Goal: Task Accomplishment & Management: Manage account settings

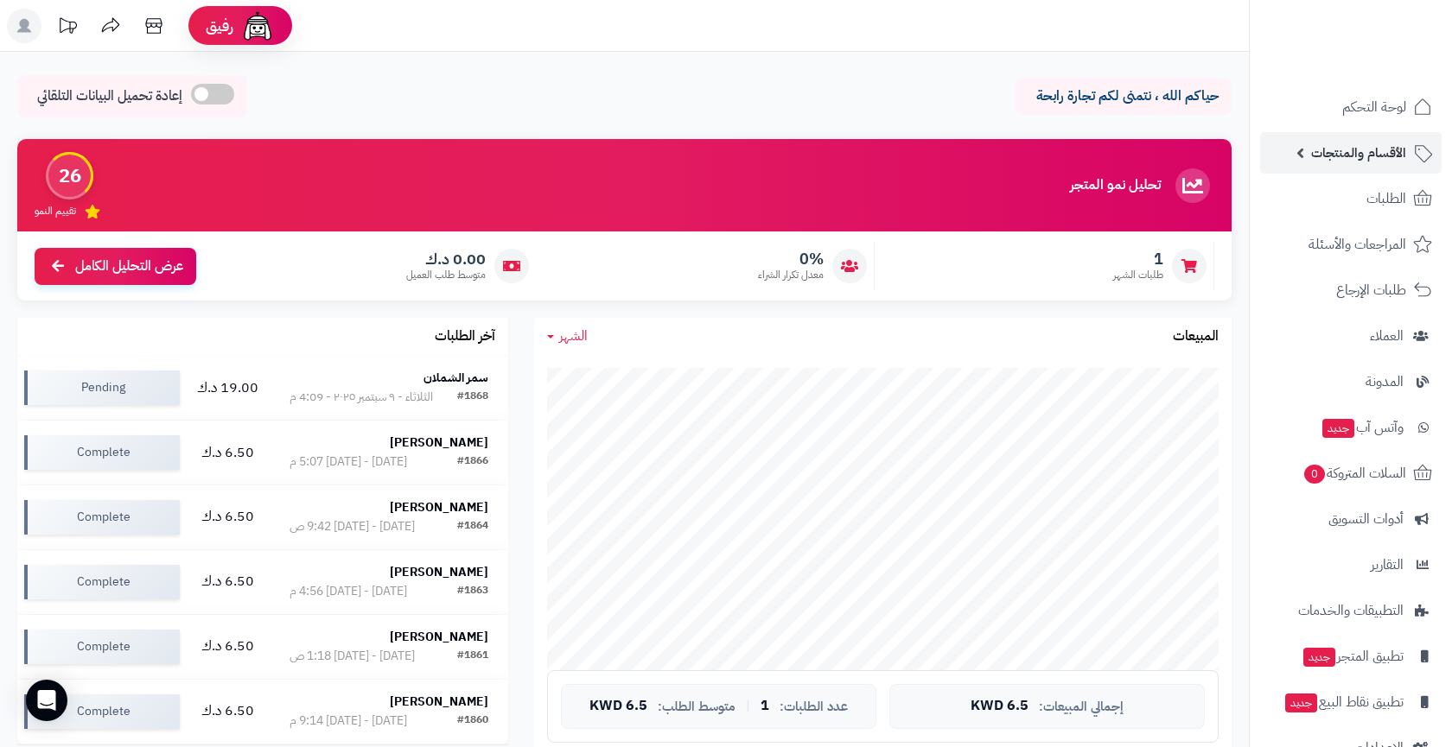
click at [1373, 146] on span "الأقسام والمنتجات" at bounding box center [1358, 153] width 95 height 24
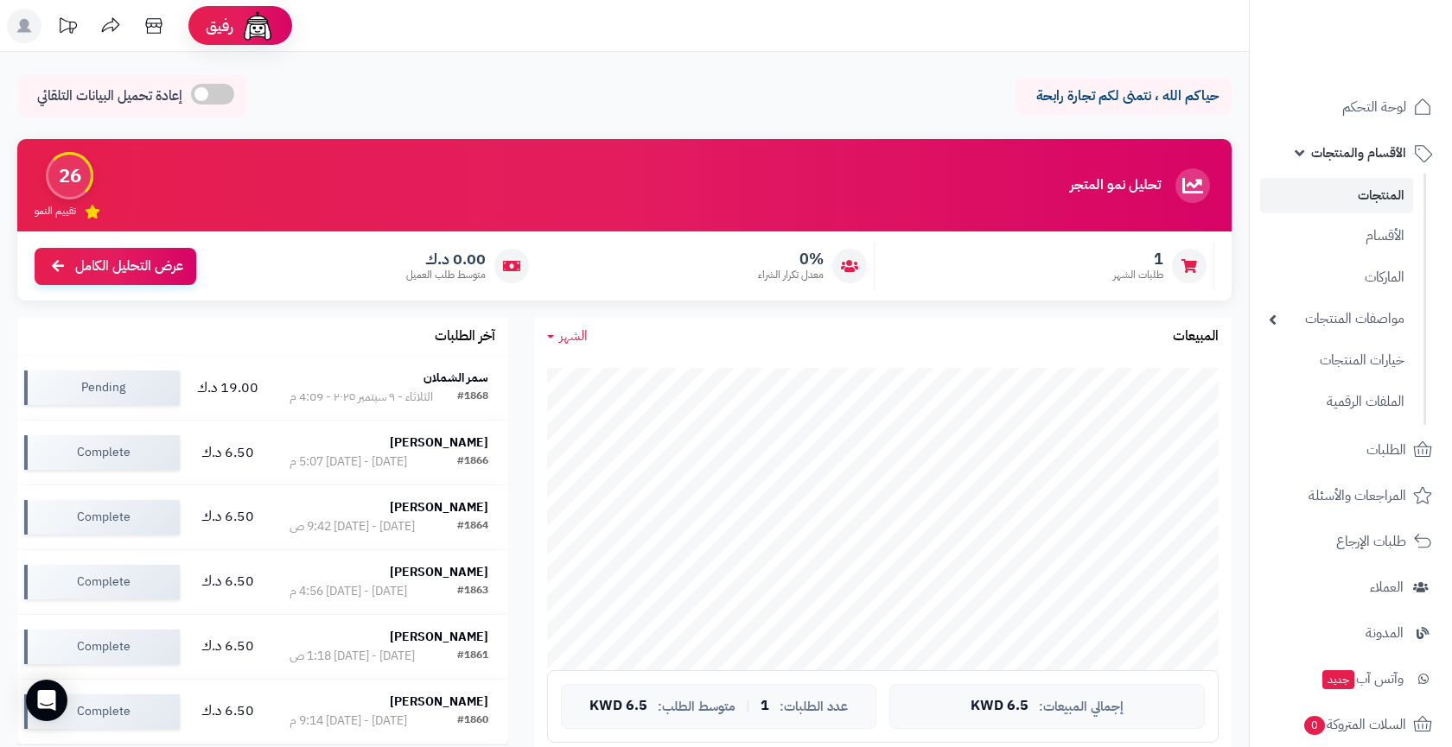
click at [1351, 185] on link "المنتجات" at bounding box center [1336, 195] width 153 height 35
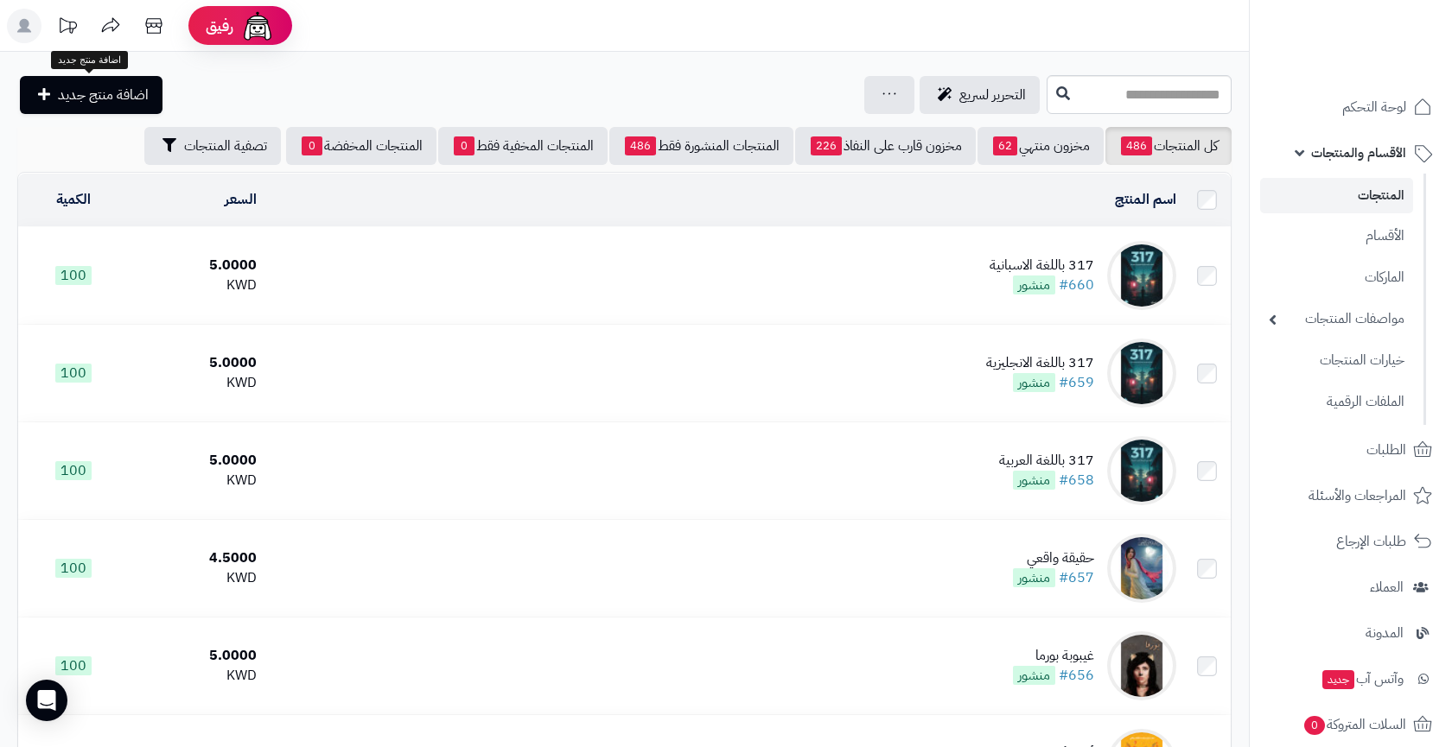
click at [151, 95] on link "اضافة منتج جديد" at bounding box center [91, 95] width 143 height 38
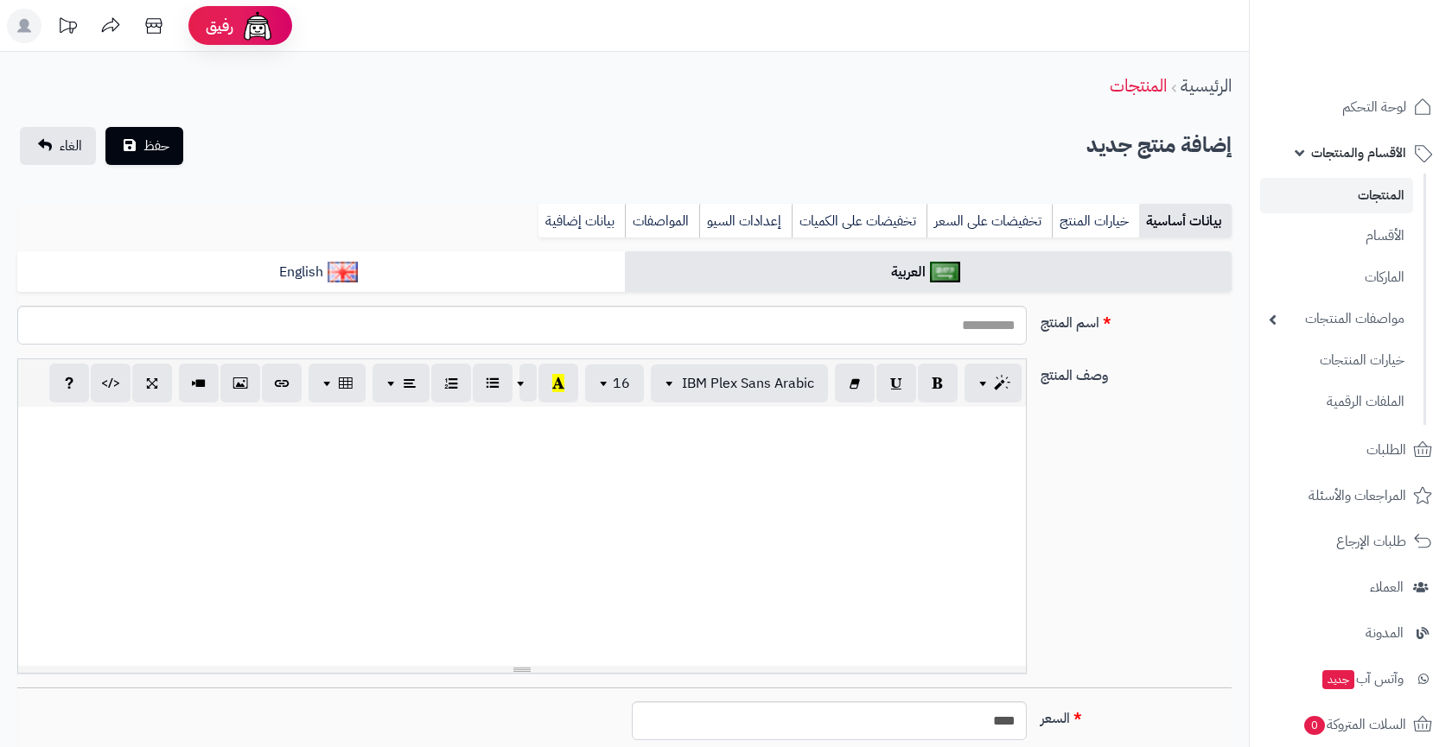
select select
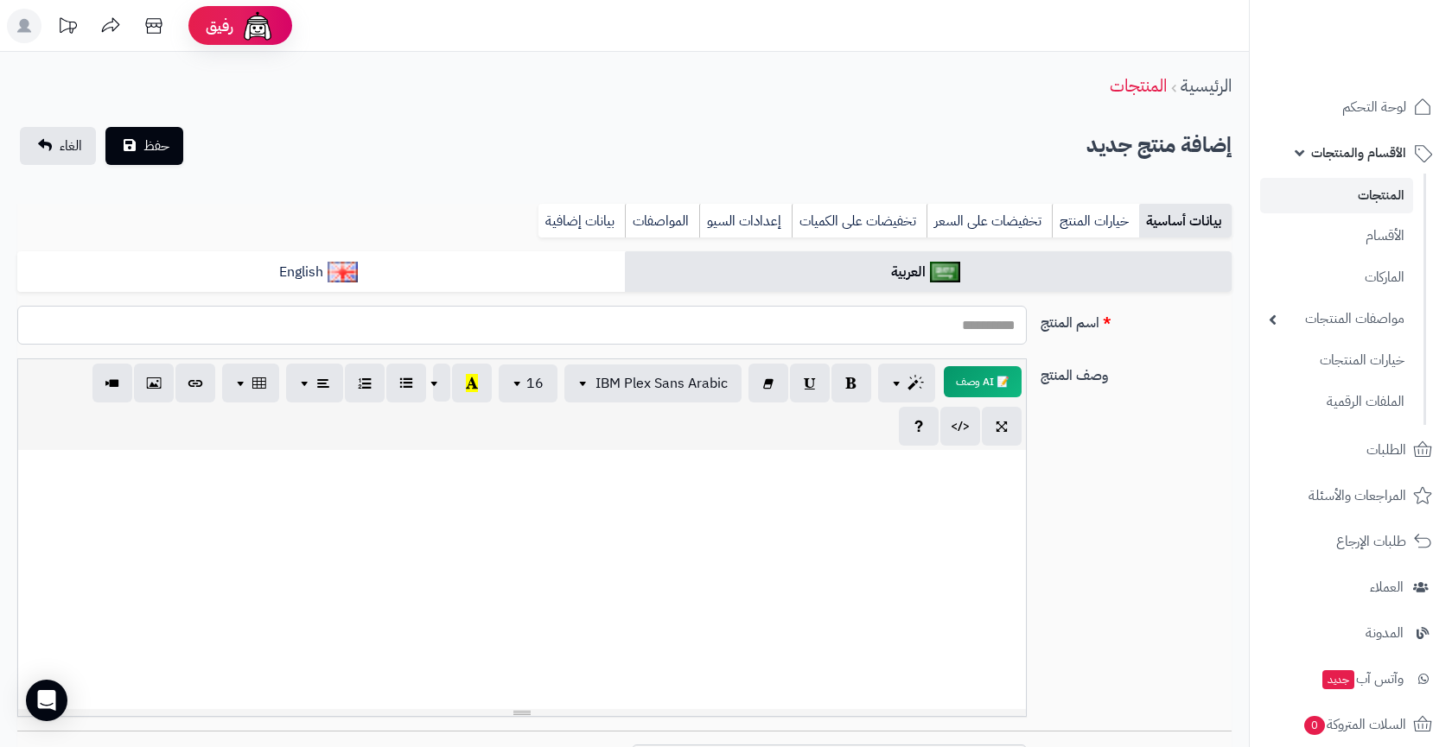
click at [856, 322] on input "اسم المنتج" at bounding box center [521, 325] width 1009 height 39
click at [713, 328] on input "اسم المنتج" at bounding box center [521, 325] width 1009 height 39
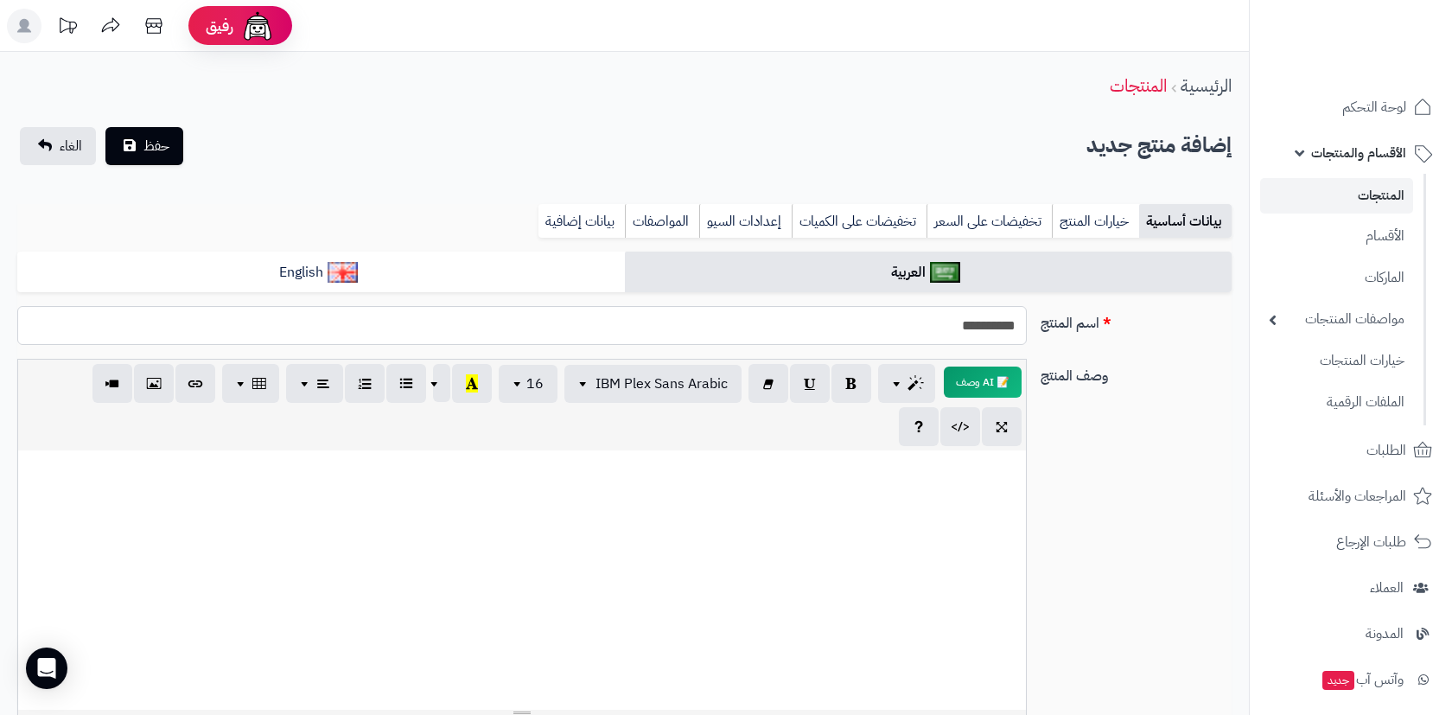
type input "**********"
click at [825, 502] on div at bounding box center [521, 579] width 1007 height 259
paste div
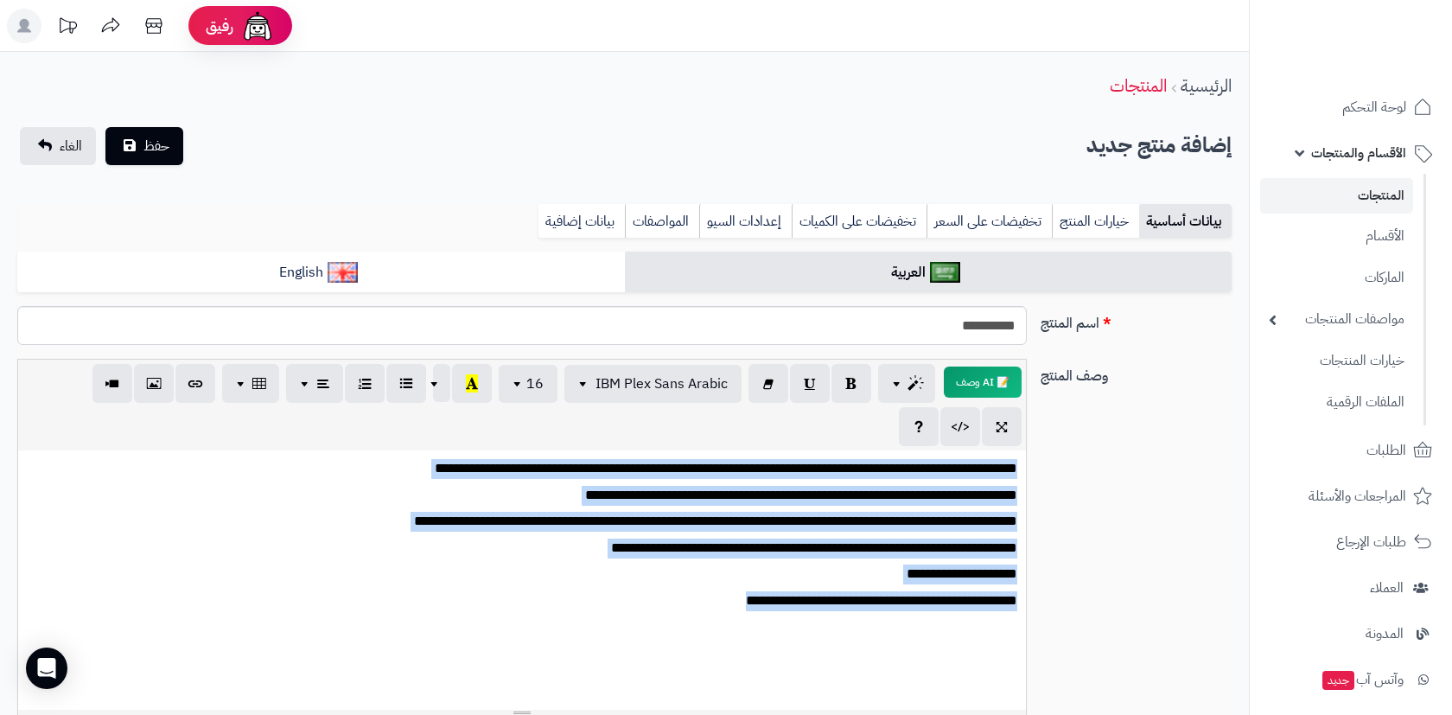
copy div "**********"
click at [454, 278] on link "English" at bounding box center [320, 272] width 607 height 42
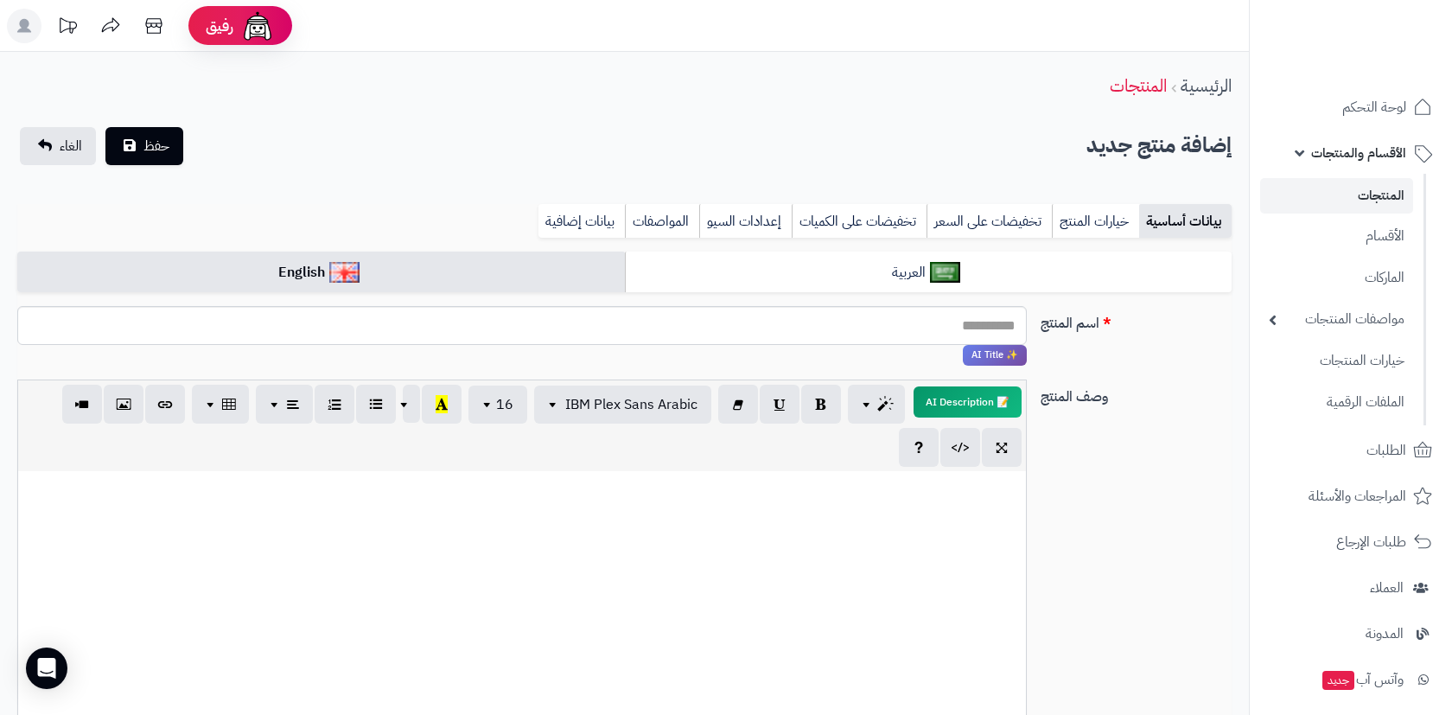
click at [673, 592] on div at bounding box center [521, 600] width 1007 height 259
paste div
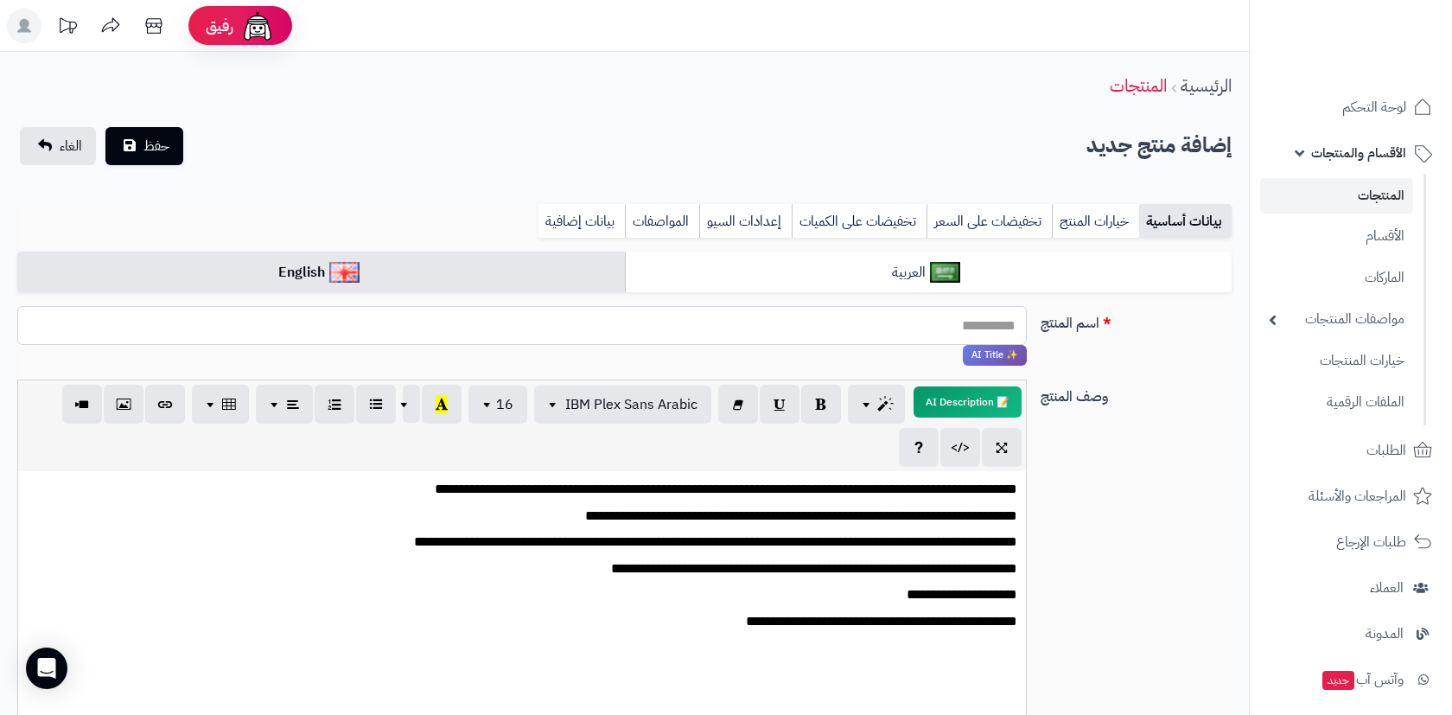
click at [944, 336] on input "اسم المنتج" at bounding box center [521, 325] width 1009 height 39
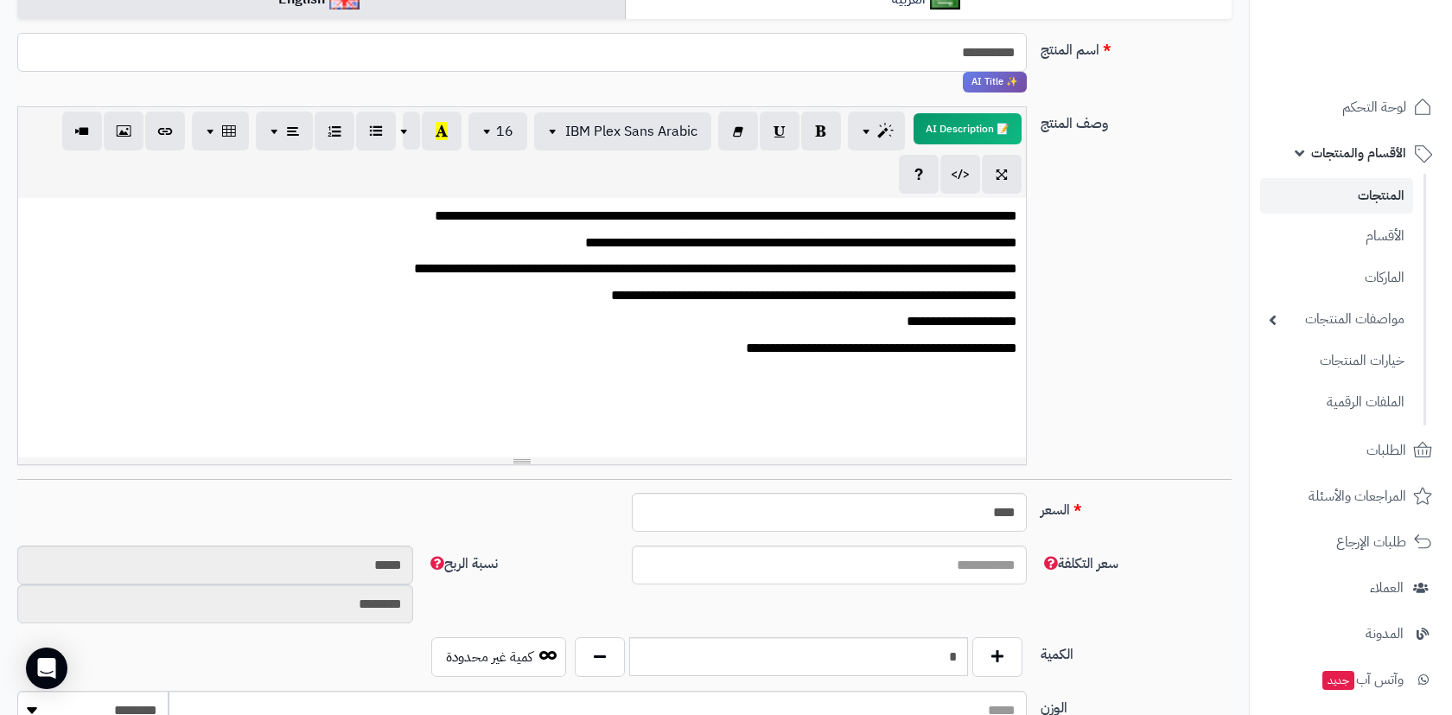
scroll to position [298, 0]
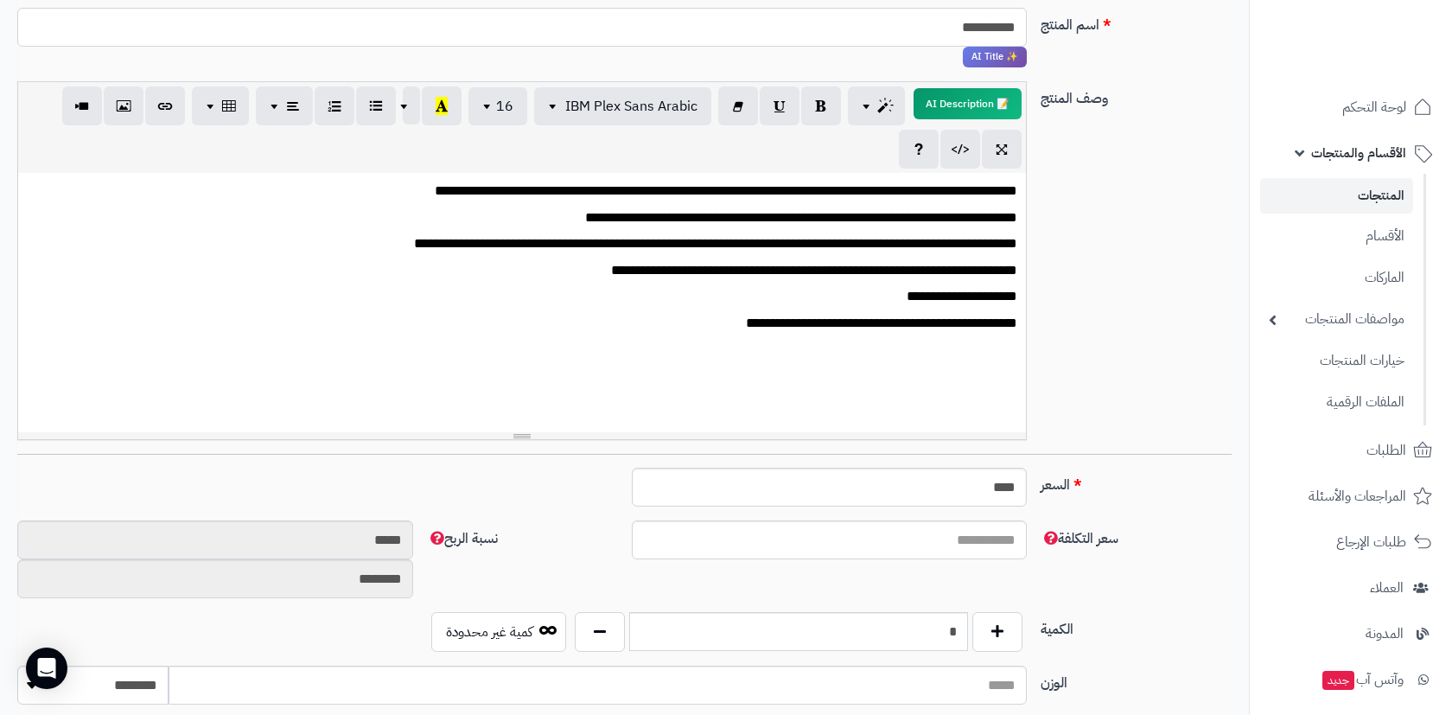
type input "**********"
click at [988, 487] on input "****" at bounding box center [830, 486] width 396 height 39
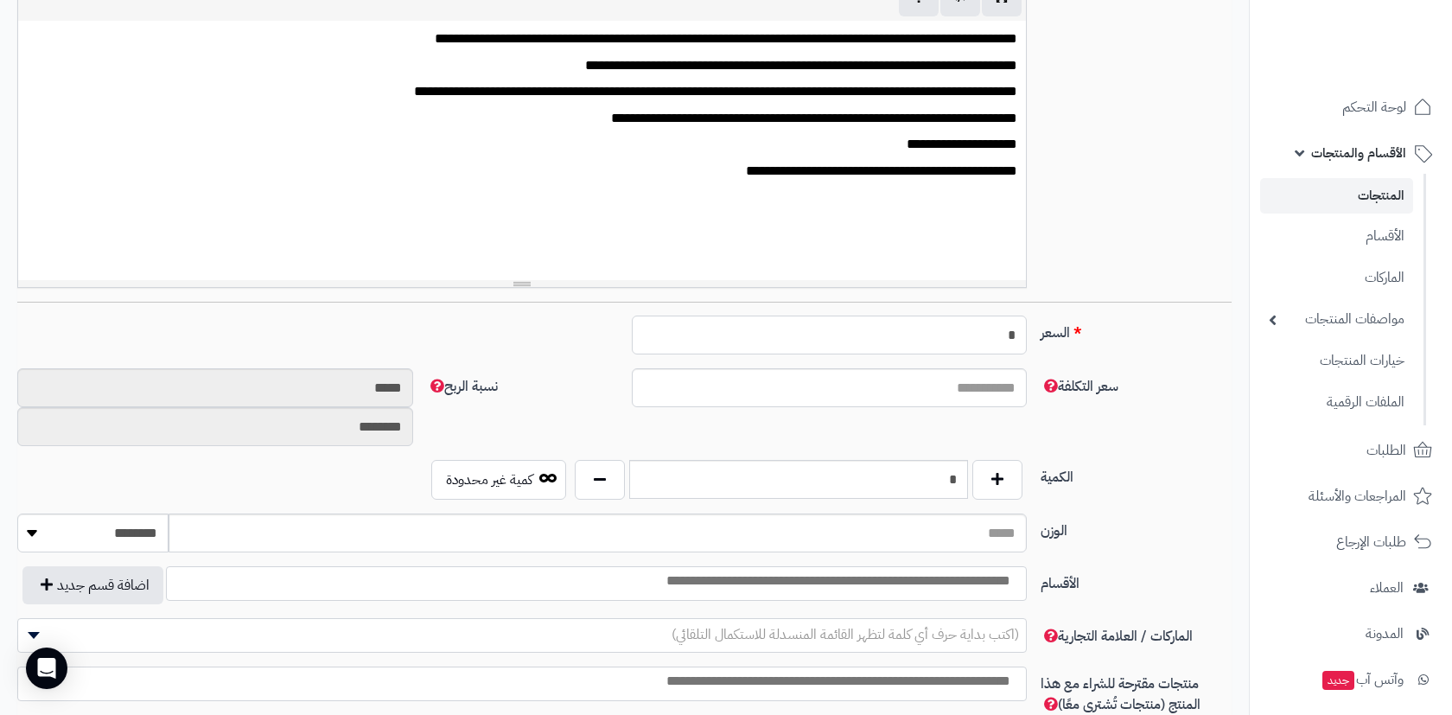
scroll to position [467, 0]
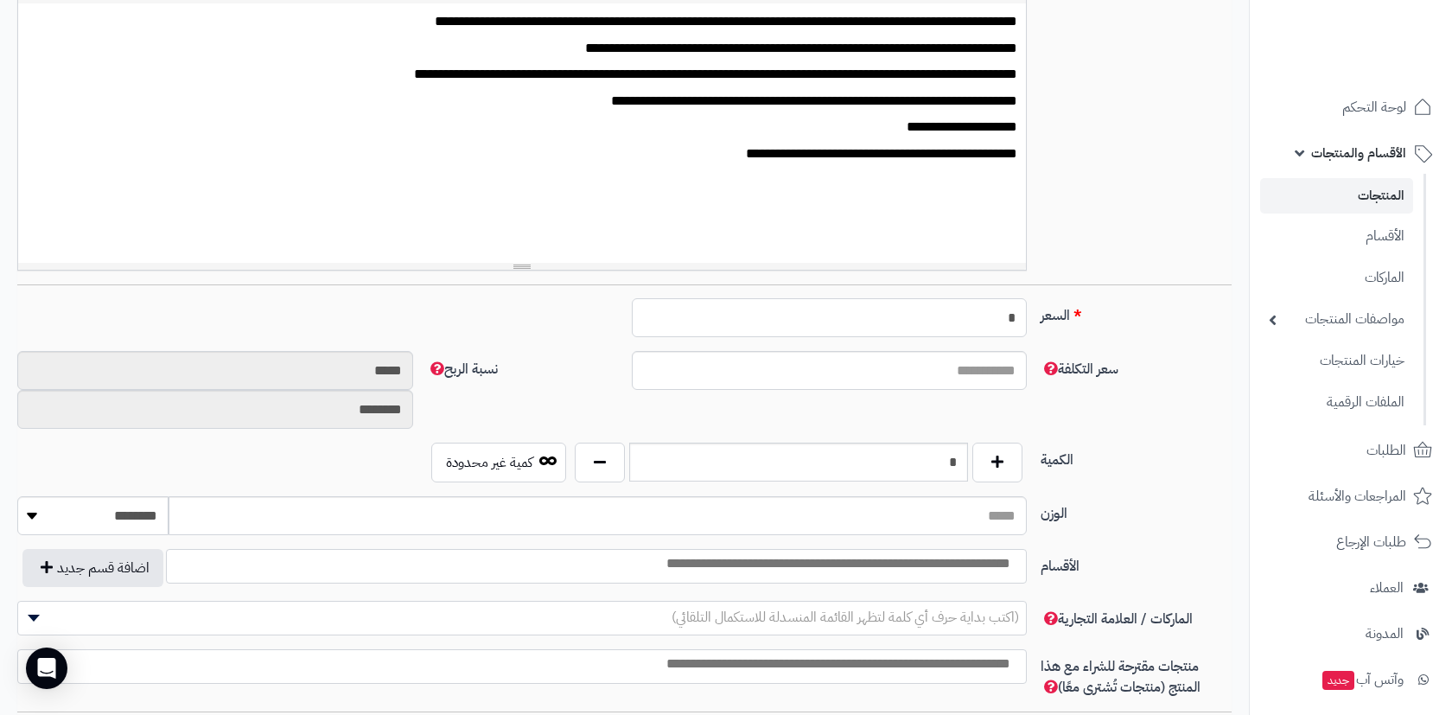
type input "*"
click at [923, 461] on input "*" at bounding box center [798, 461] width 339 height 39
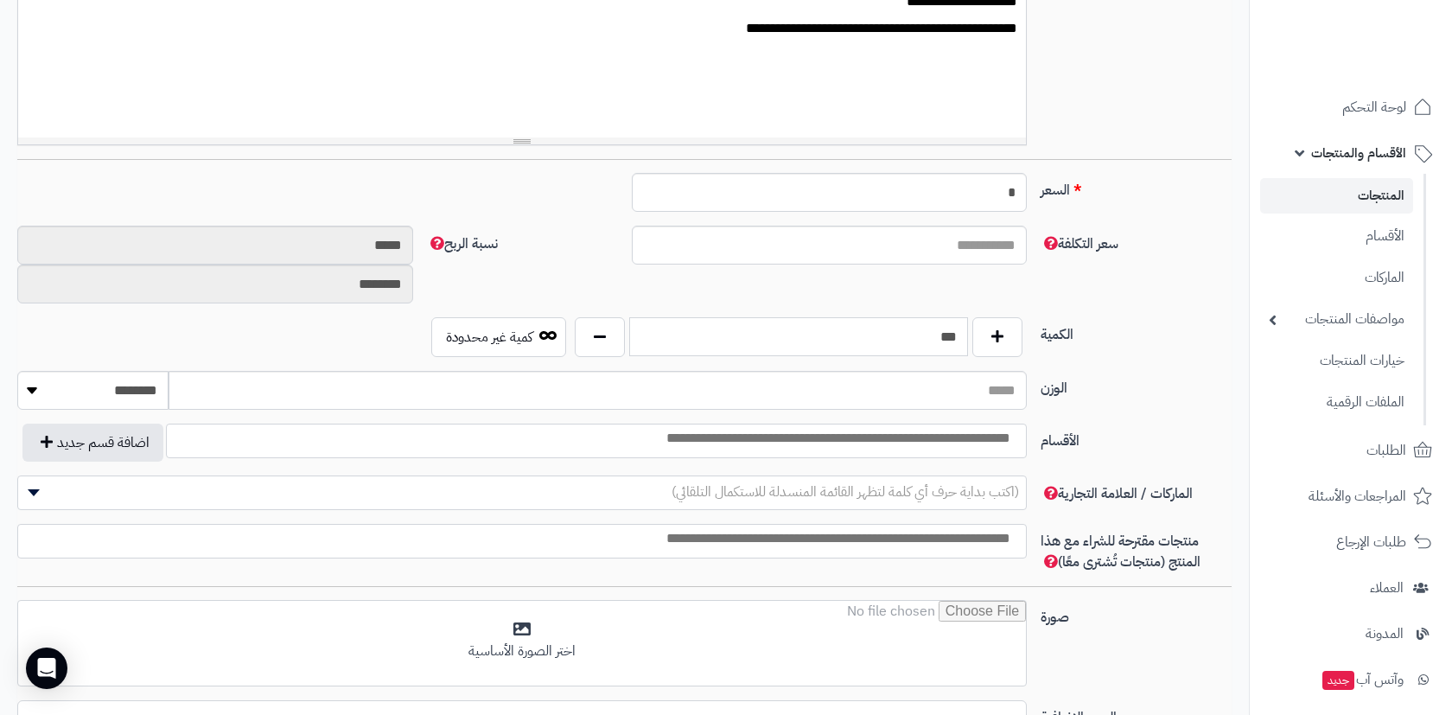
type input "***"
click at [945, 436] on input "search" at bounding box center [829, 439] width 384 height 20
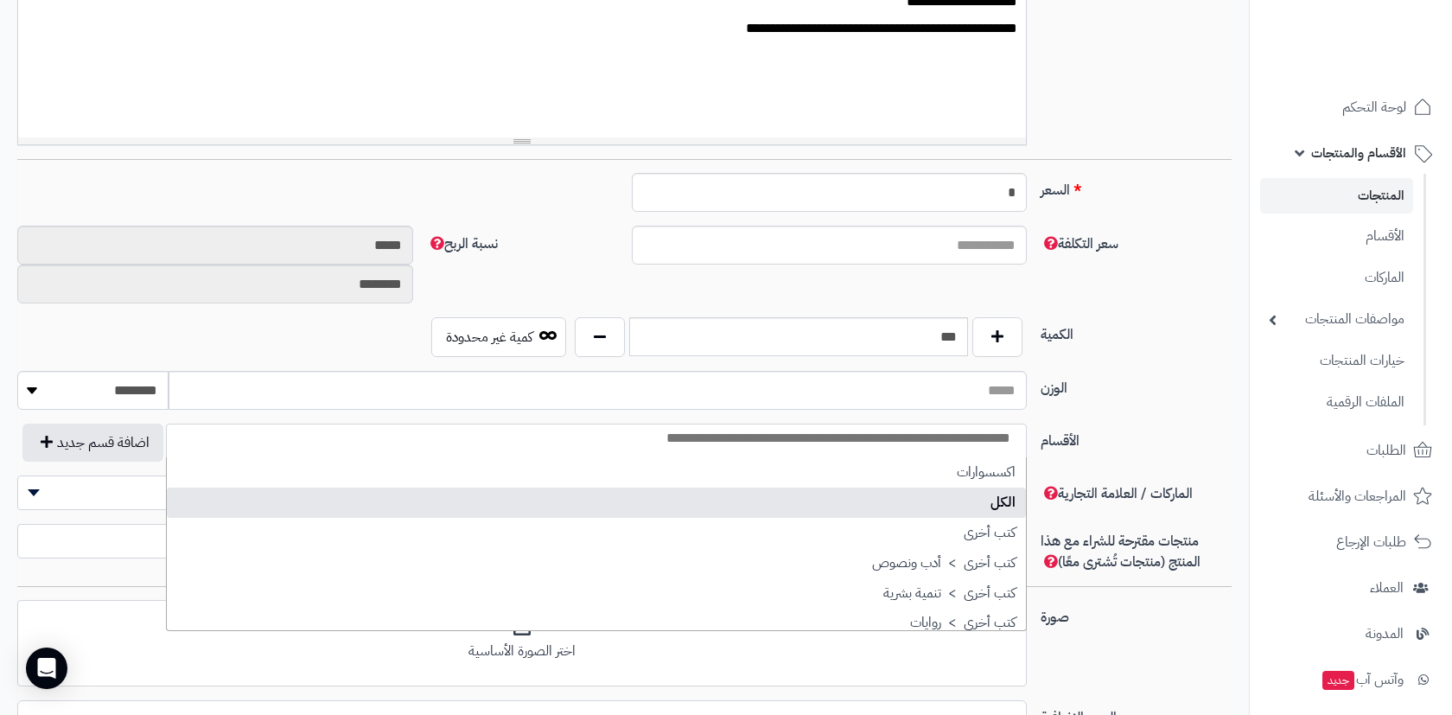
select select "**"
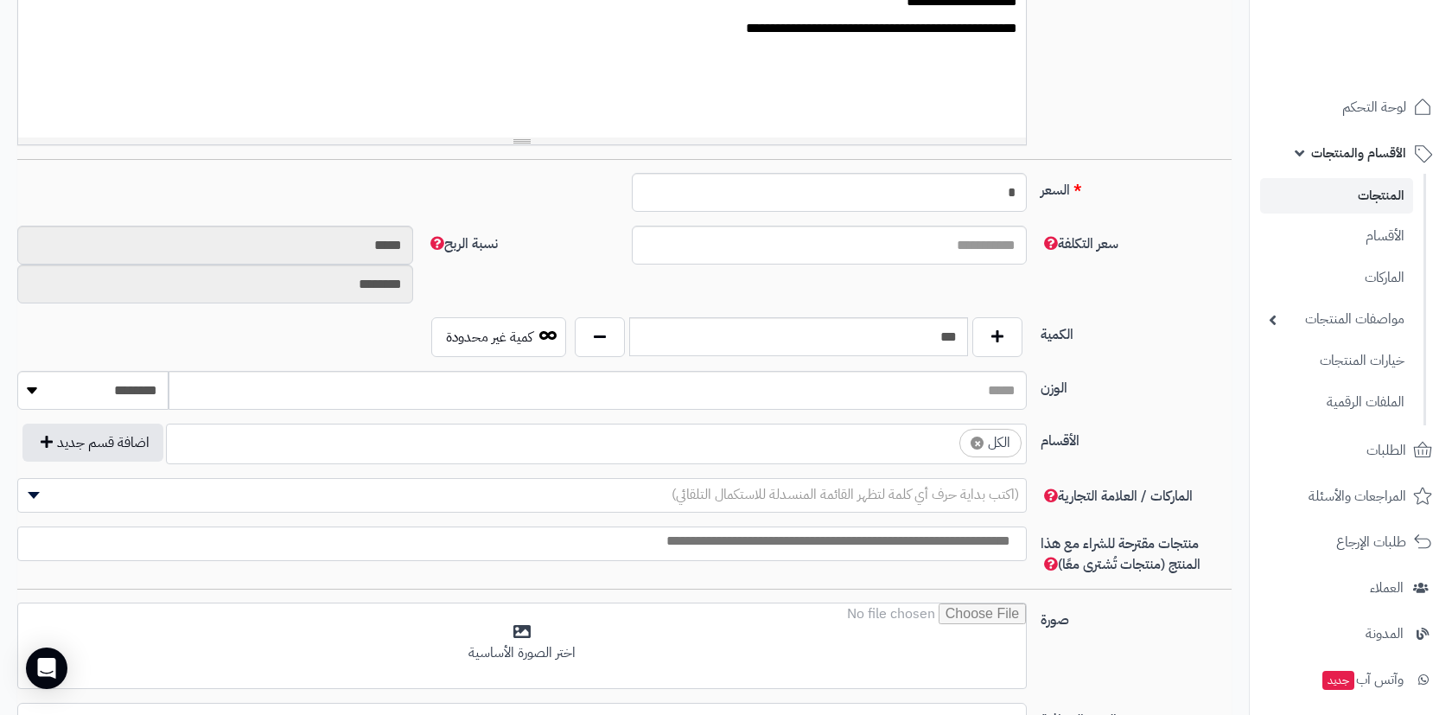
scroll to position [22, 0]
click at [876, 435] on ul "× الكل" at bounding box center [596, 440] width 859 height 33
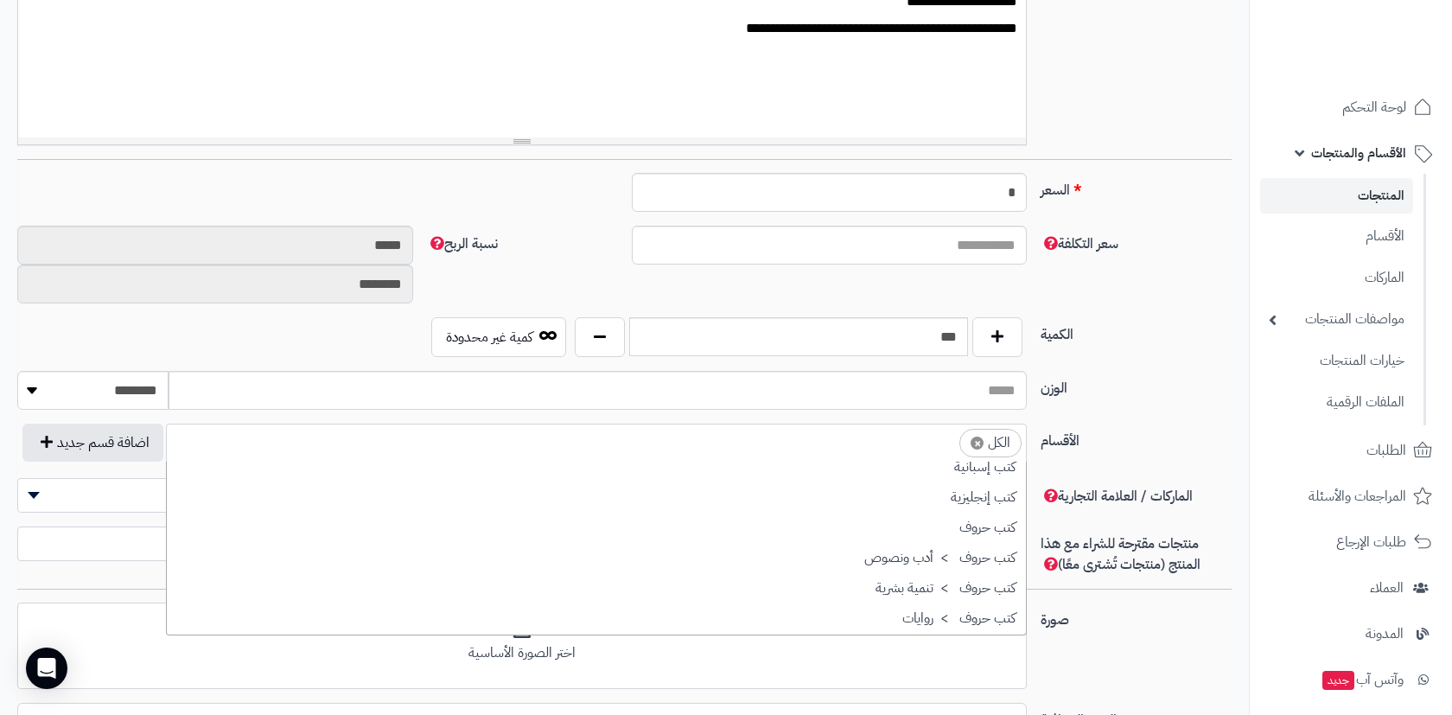
scroll to position [200, 0]
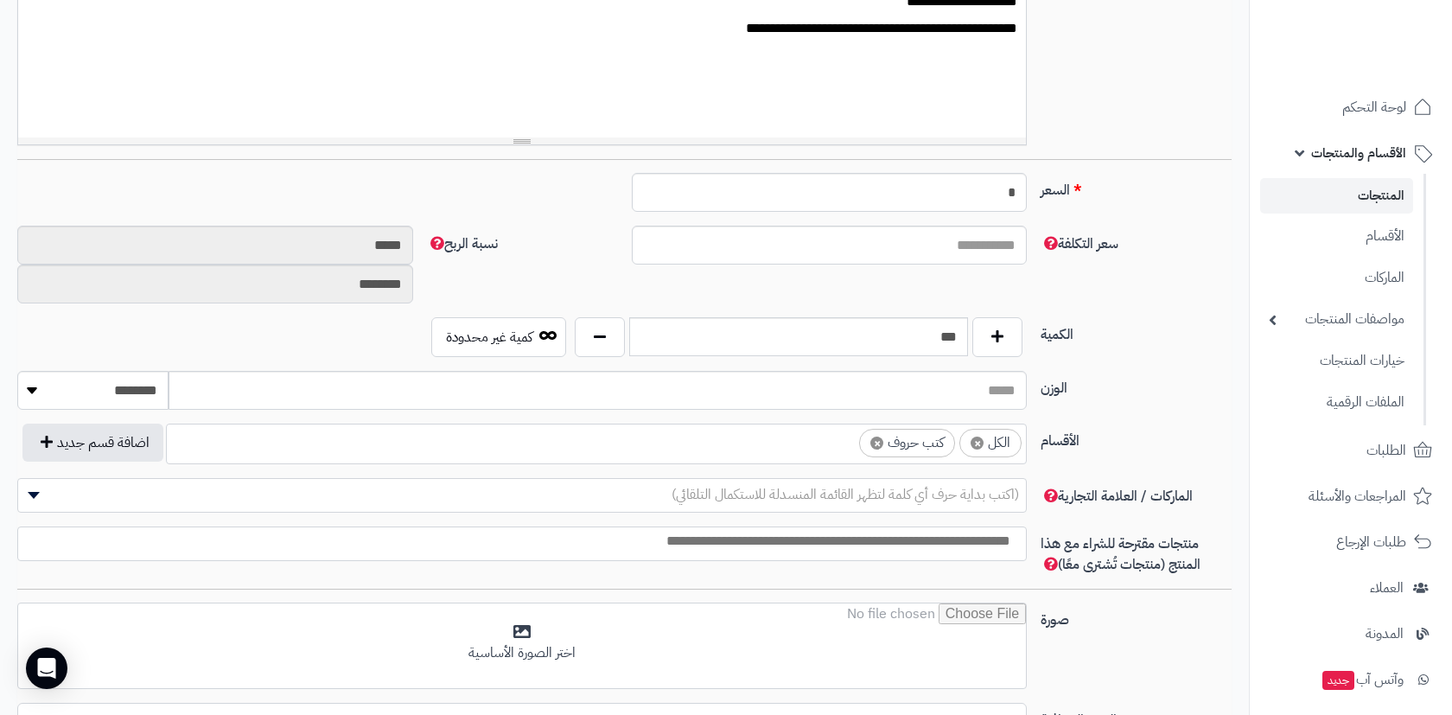
click at [827, 437] on ul "× الكل × كتب حروف" at bounding box center [596, 440] width 859 height 33
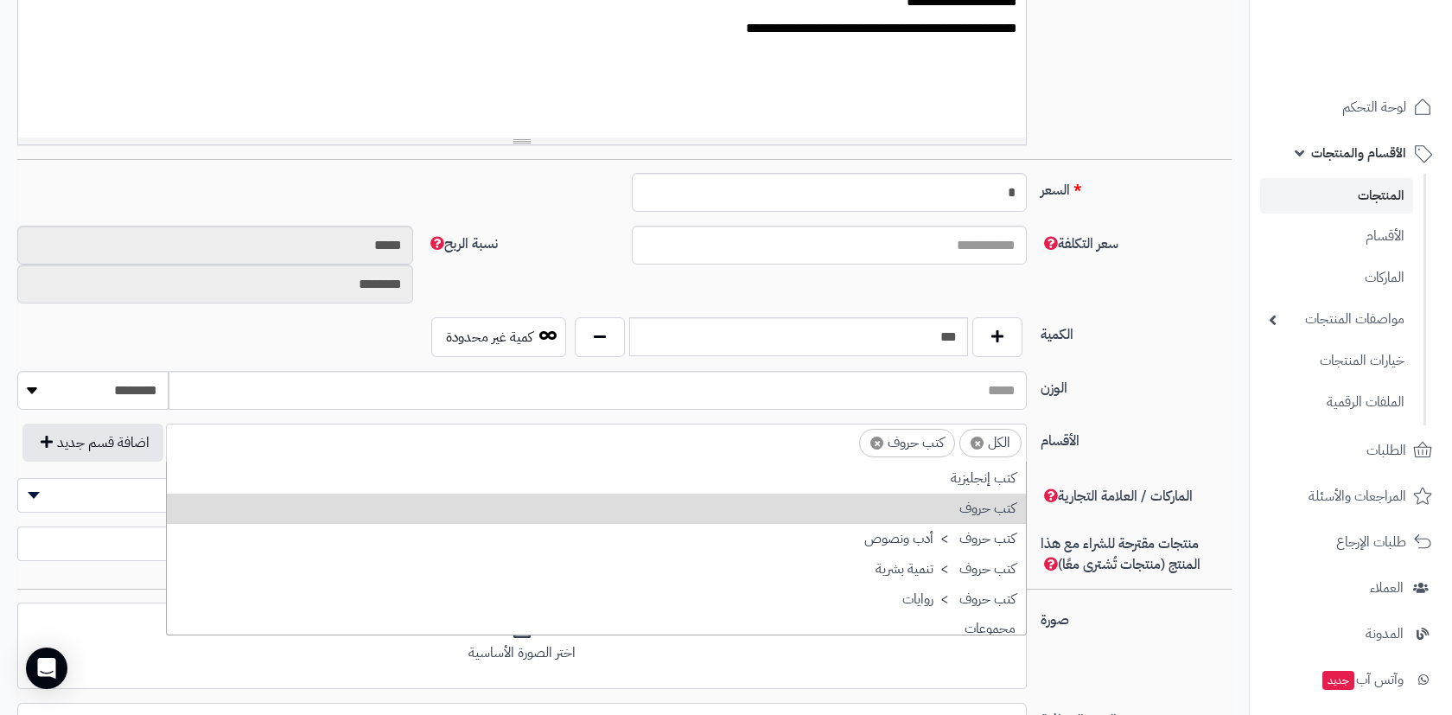
scroll to position [209, 0]
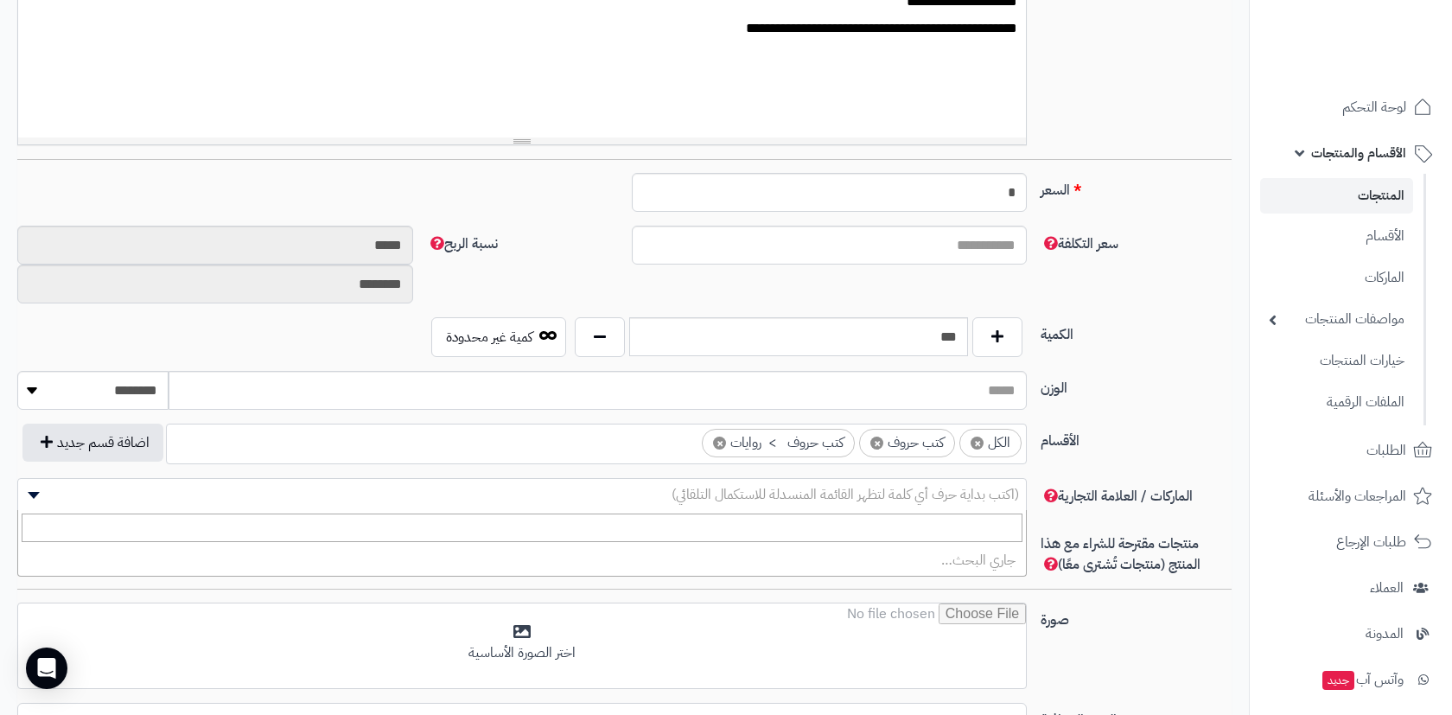
click at [956, 498] on span "(اكتب بداية حرف أي كلمة لتظهر القائمة المنسدلة للاستكمال التلقائي)" at bounding box center [844, 494] width 347 height 21
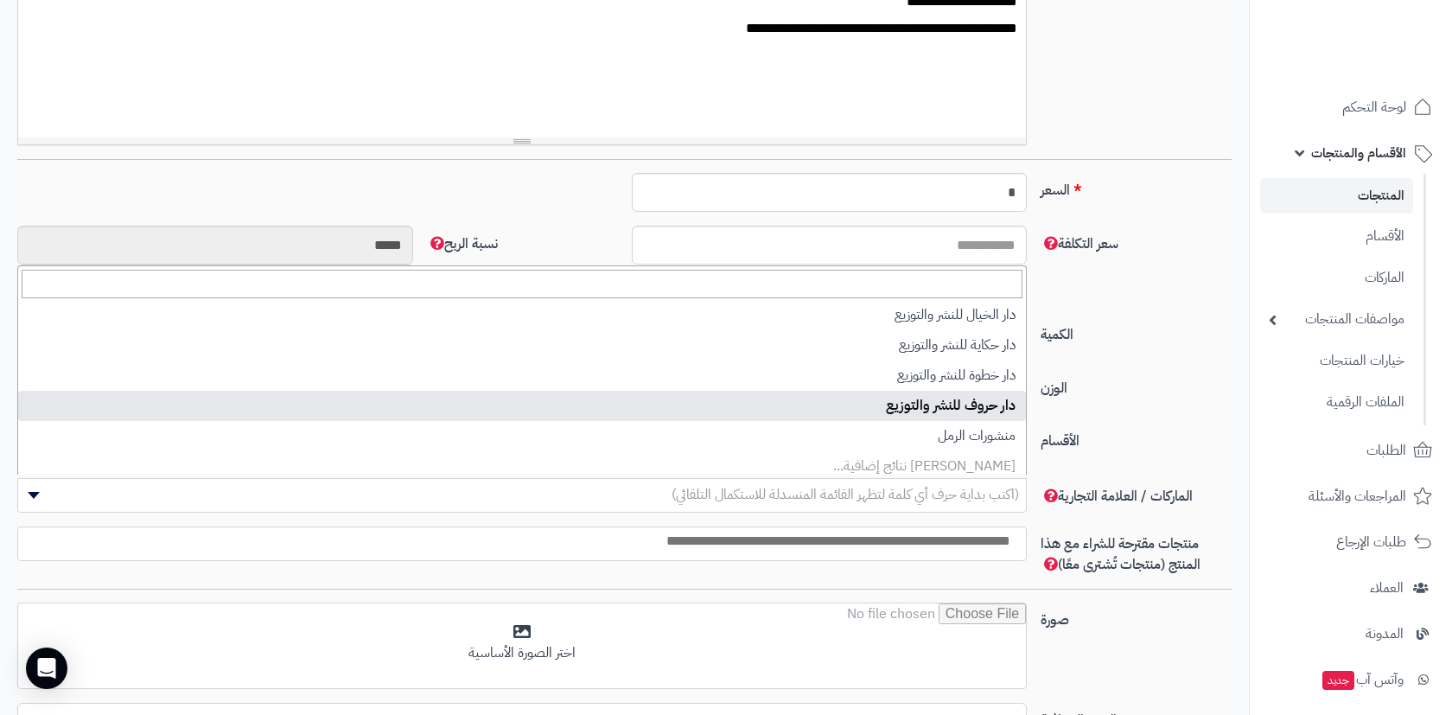
scroll to position [153, 0]
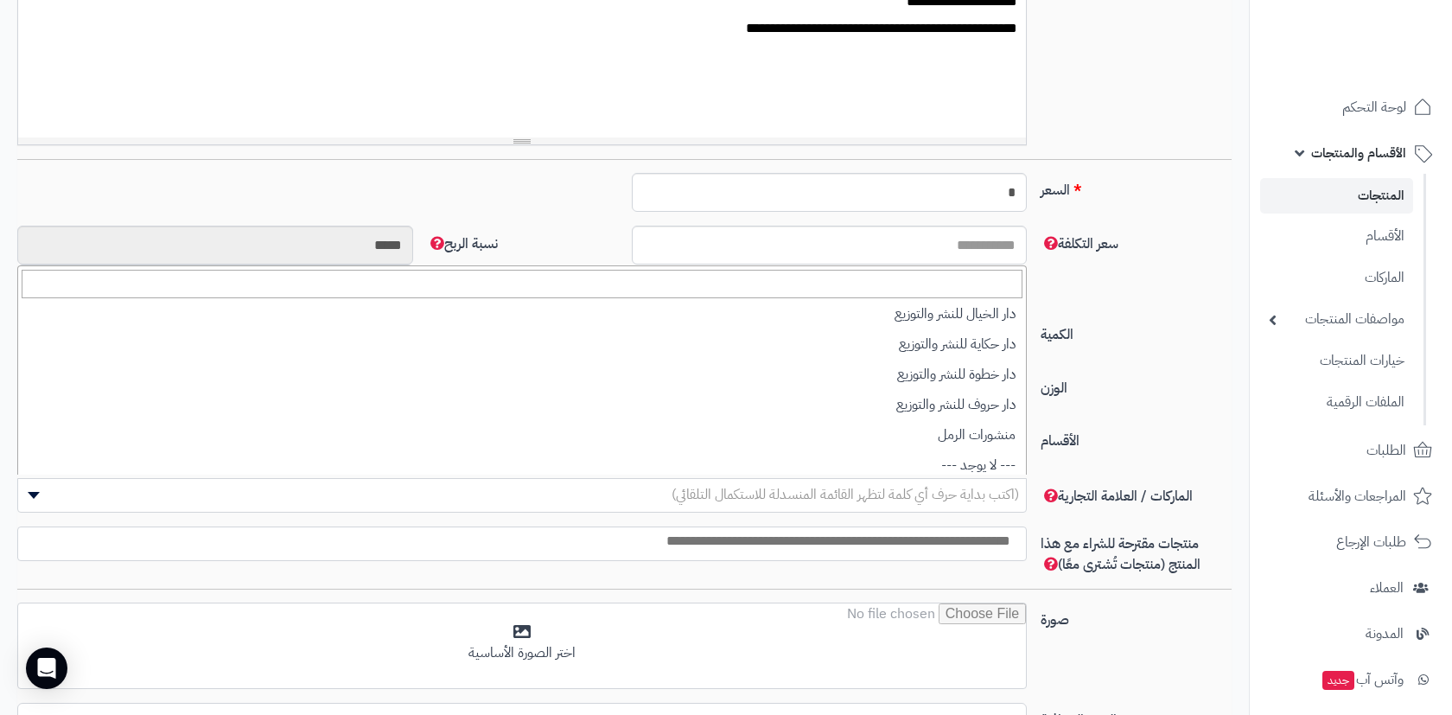
select select "*"
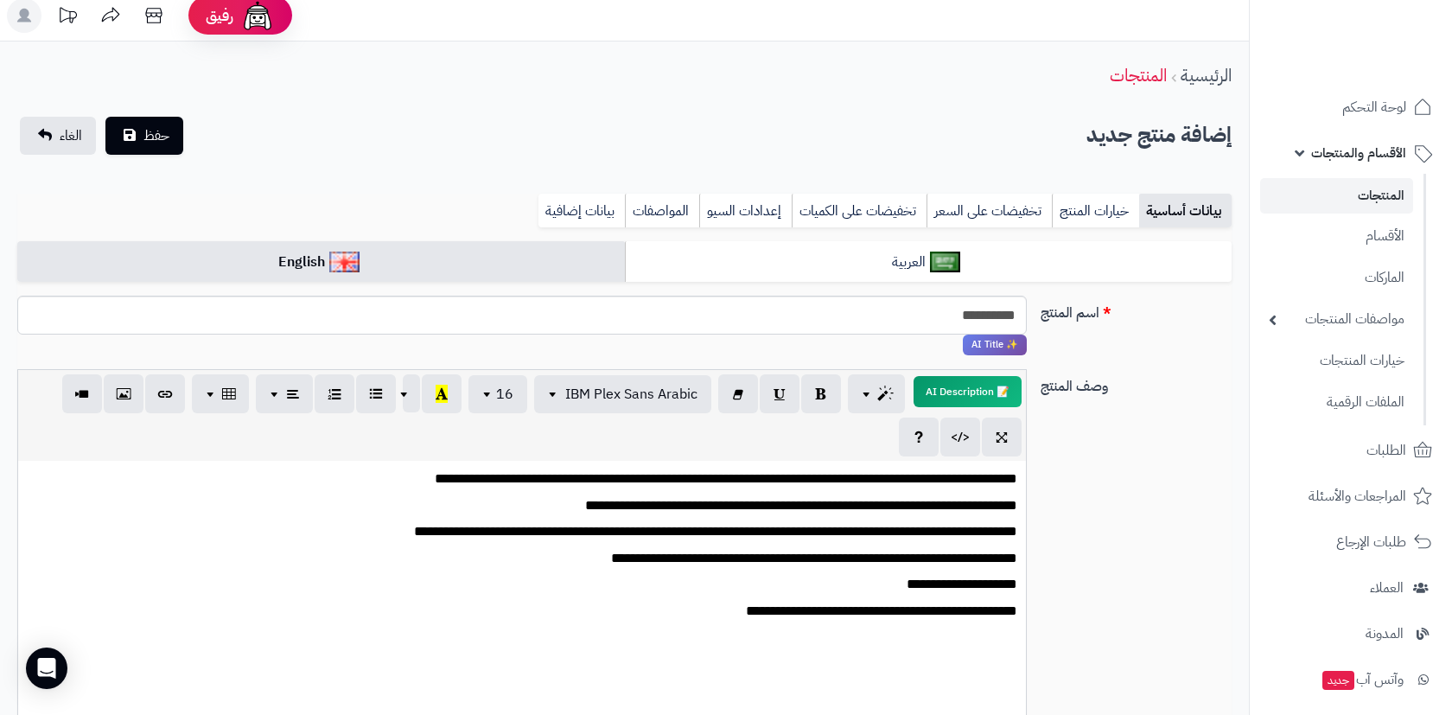
scroll to position [3, 0]
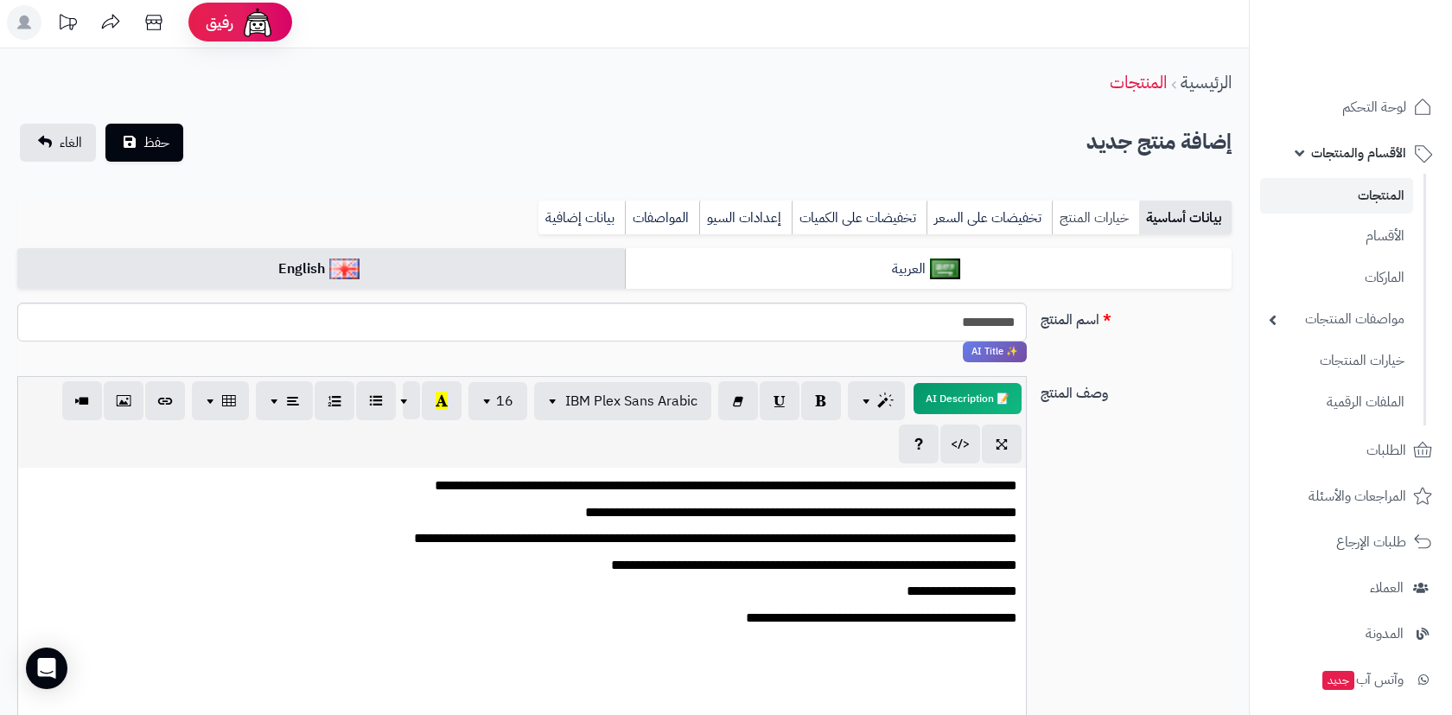
click at [1110, 231] on link "خيارات المنتج" at bounding box center [1094, 217] width 87 height 35
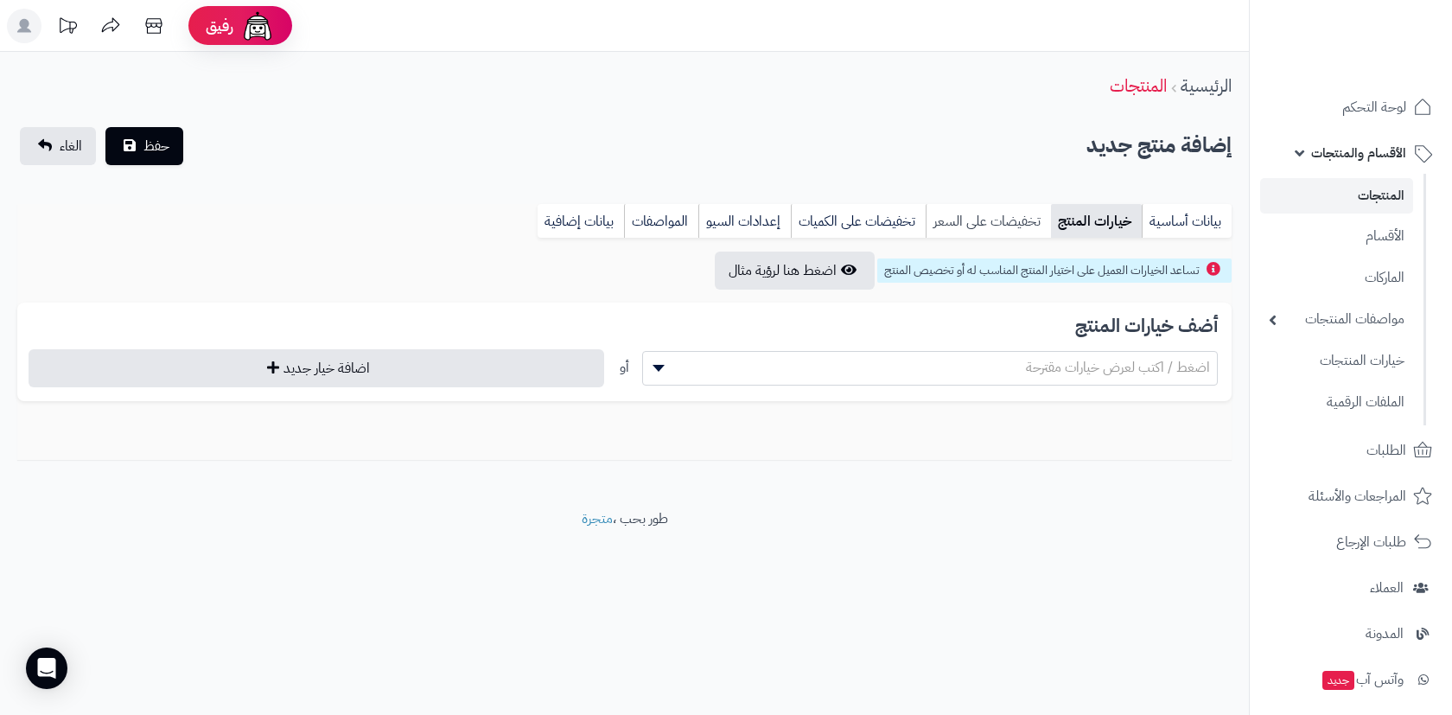
click at [1015, 216] on link "تخفيضات على السعر" at bounding box center [987, 221] width 125 height 35
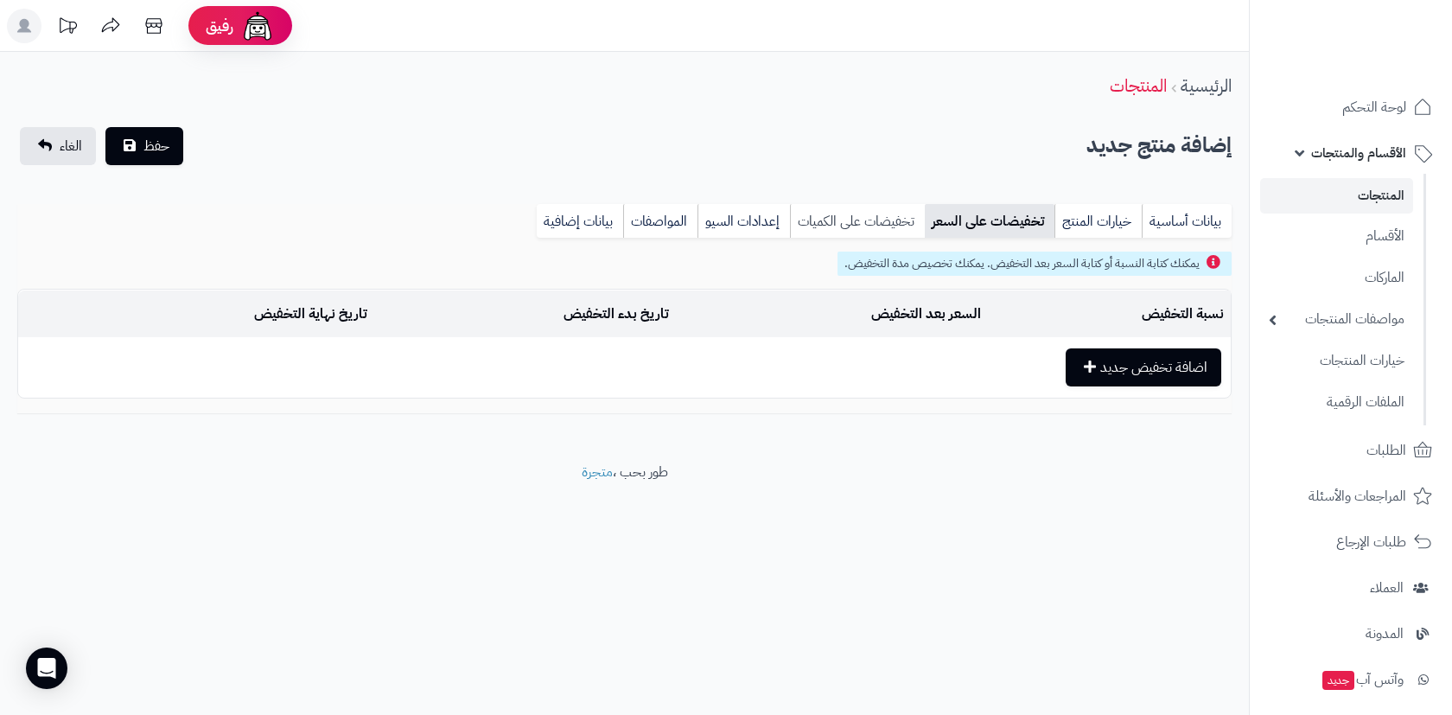
click at [885, 216] on link "تخفيضات على الكميات" at bounding box center [857, 221] width 135 height 35
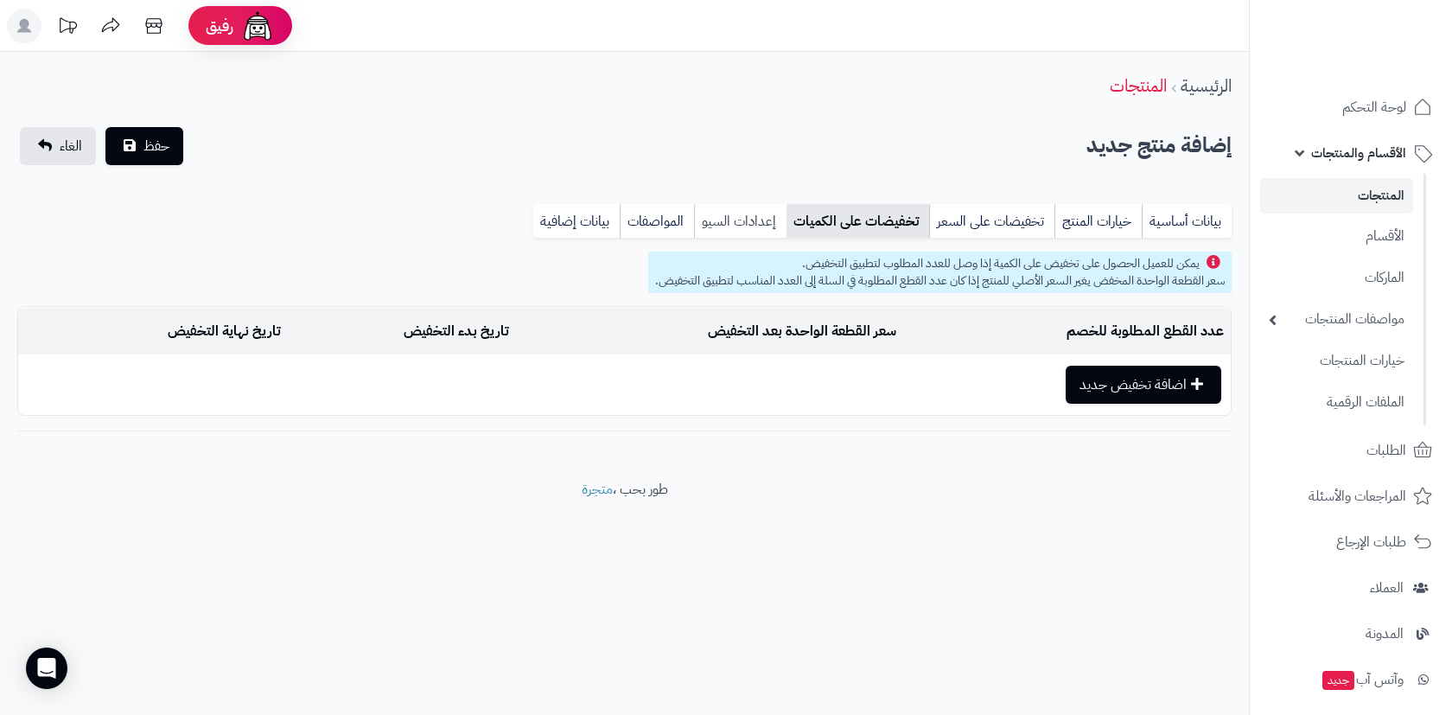
click at [745, 219] on link "إعدادات السيو" at bounding box center [740, 221] width 92 height 35
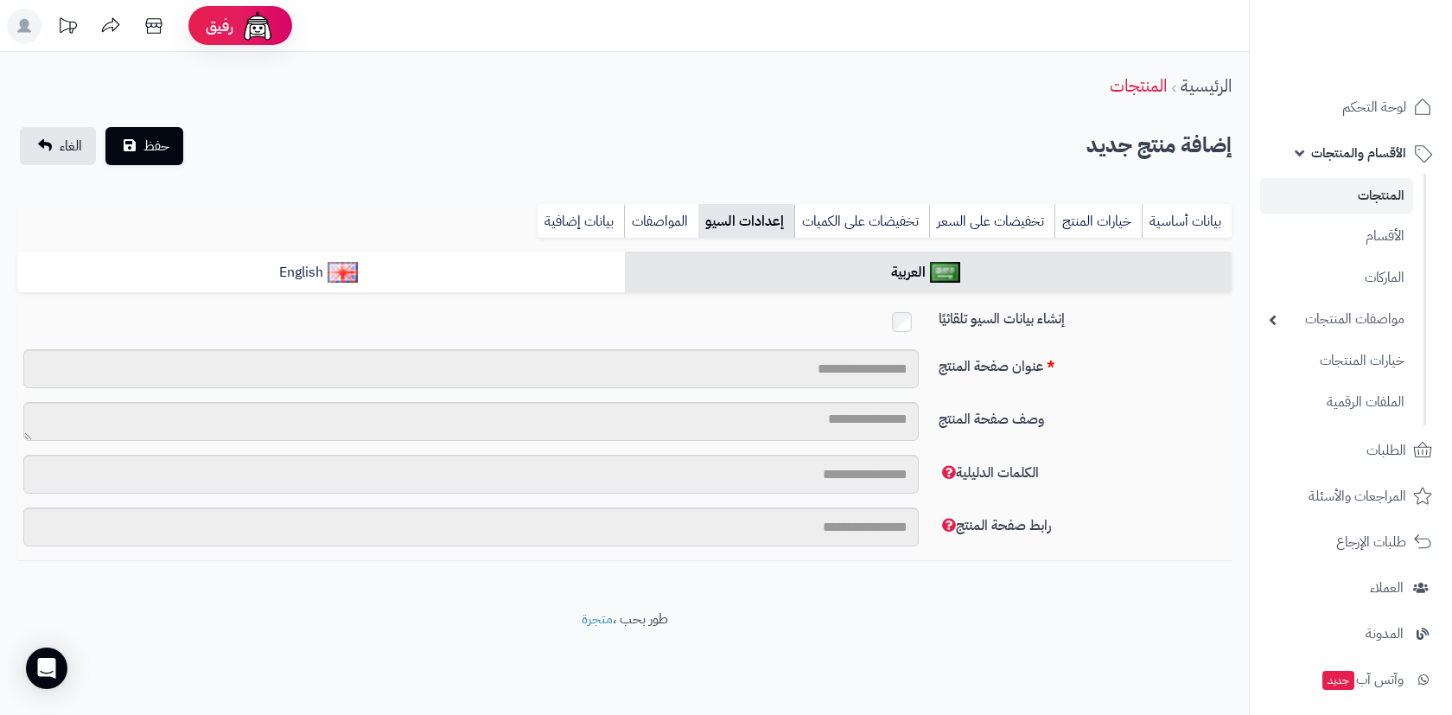
click at [189, 148] on div "إضافة منتج جديد حفظ الغاء" at bounding box center [624, 146] width 1214 height 38
click at [167, 148] on span "حفظ" at bounding box center [156, 145] width 26 height 21
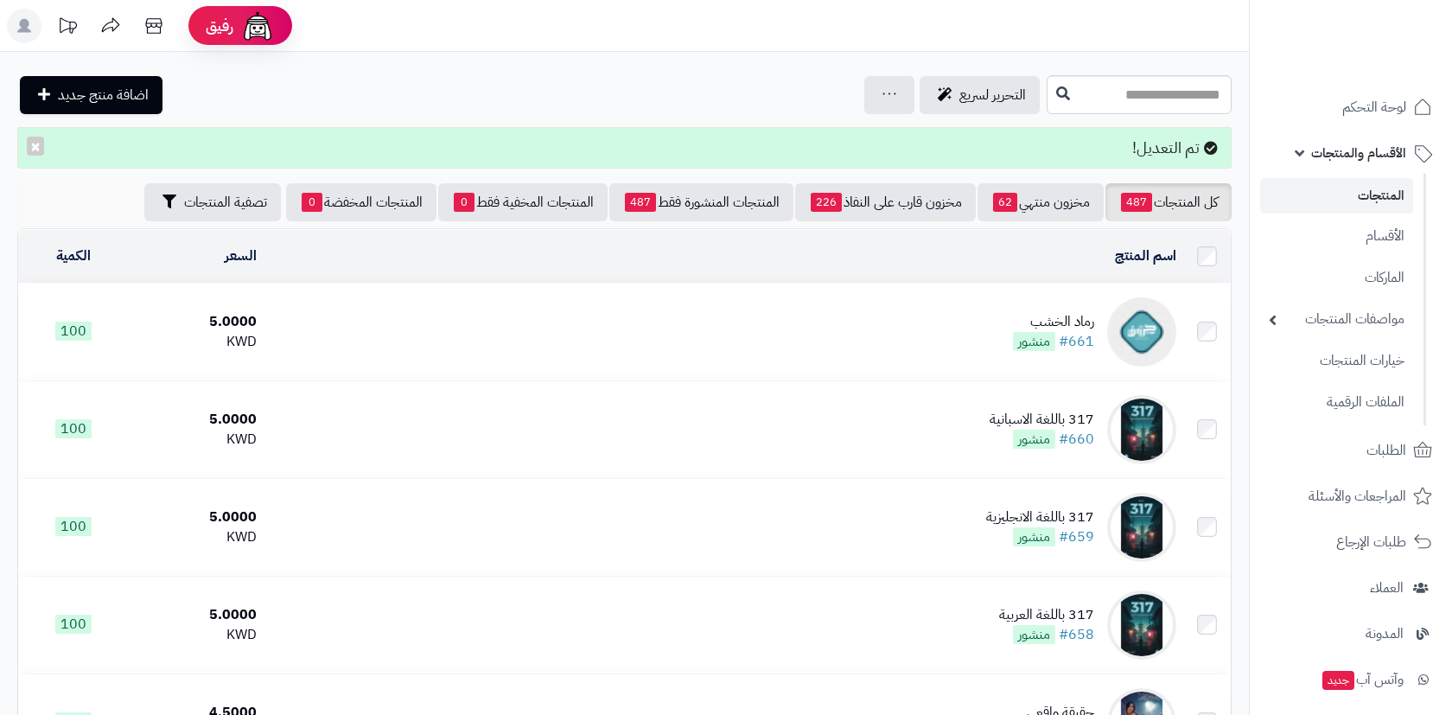
click at [976, 318] on td "رماد الخشب #661 منشور" at bounding box center [723, 331] width 919 height 97
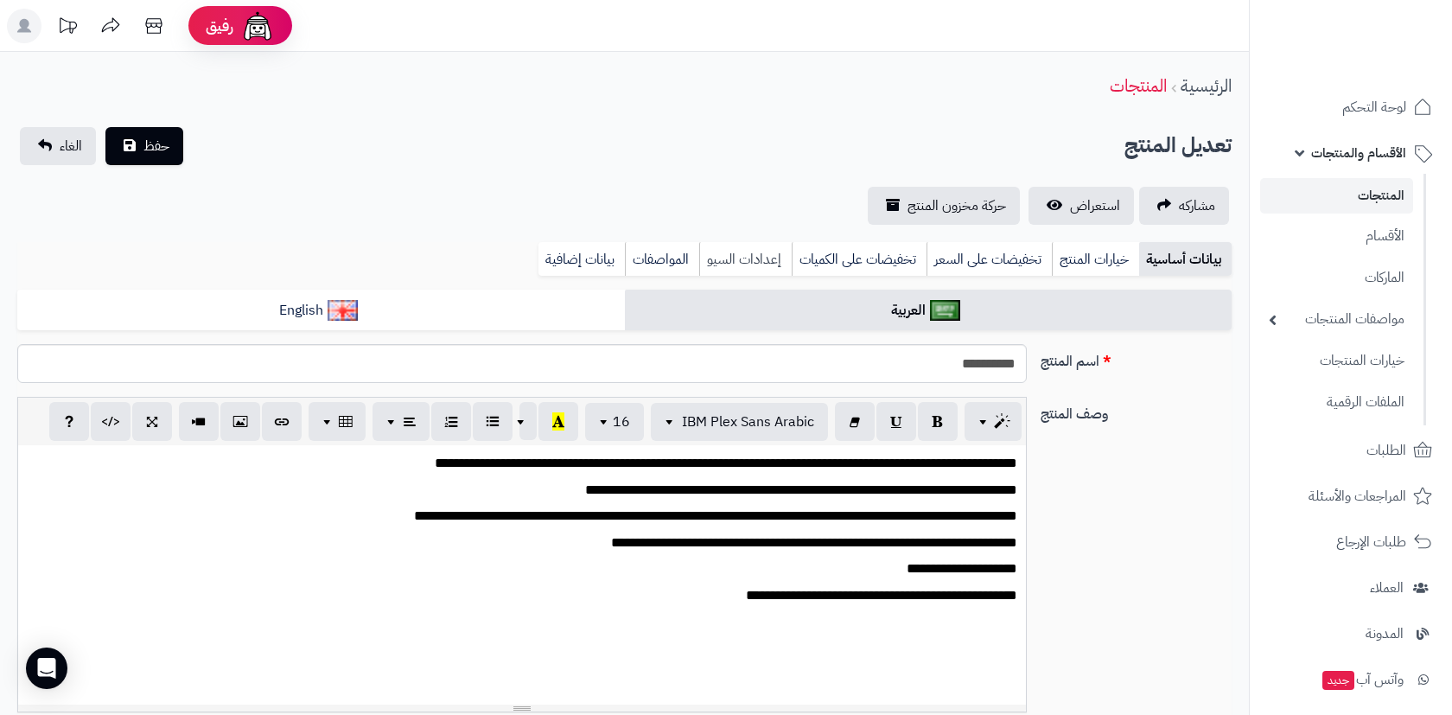
click at [727, 260] on link "إعدادات السيو" at bounding box center [745, 259] width 92 height 35
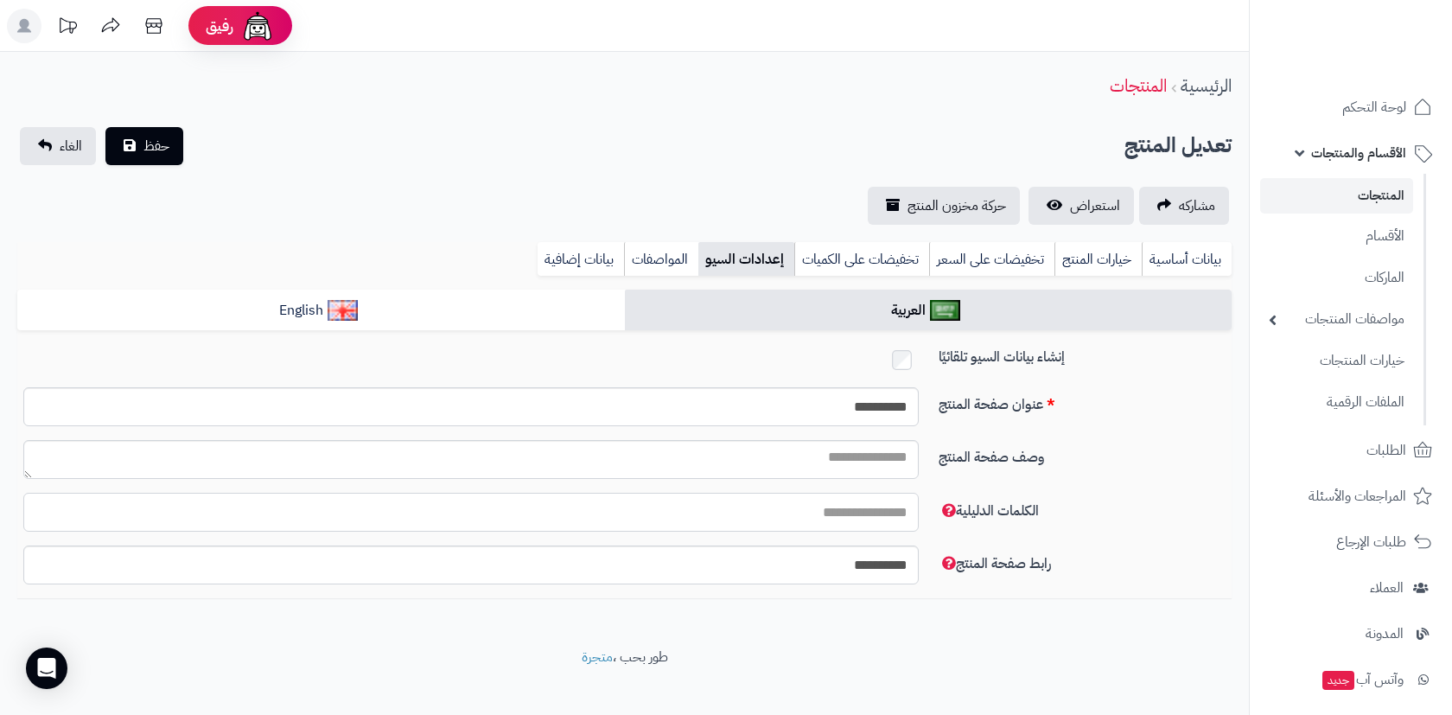
click at [866, 509] on input "الكلمات الدليلية" at bounding box center [470, 511] width 895 height 39
type input "**********"
click at [511, 311] on link "English" at bounding box center [320, 310] width 607 height 42
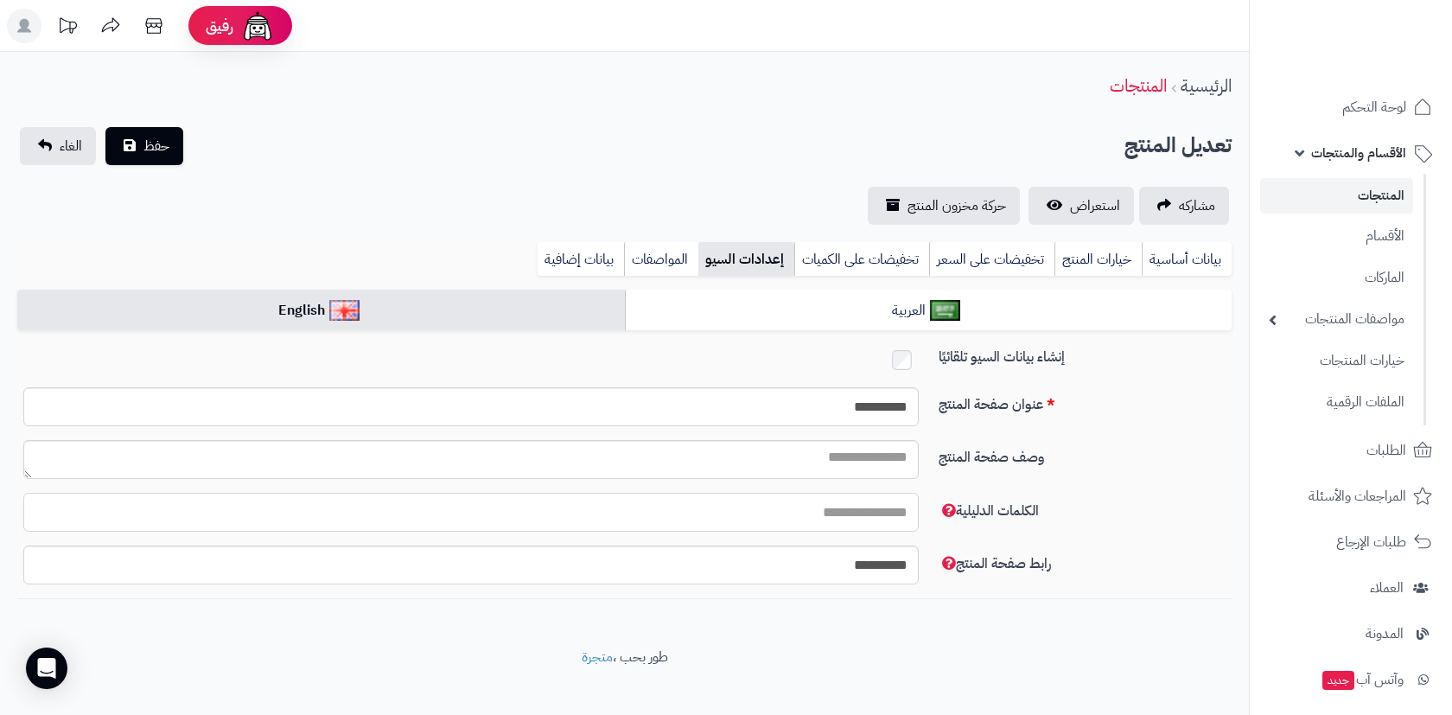
click at [704, 503] on input "الكلمات الدليلية" at bounding box center [470, 511] width 895 height 39
paste input "**********"
type input "**********"
click at [168, 146] on span "حفظ" at bounding box center [156, 145] width 26 height 21
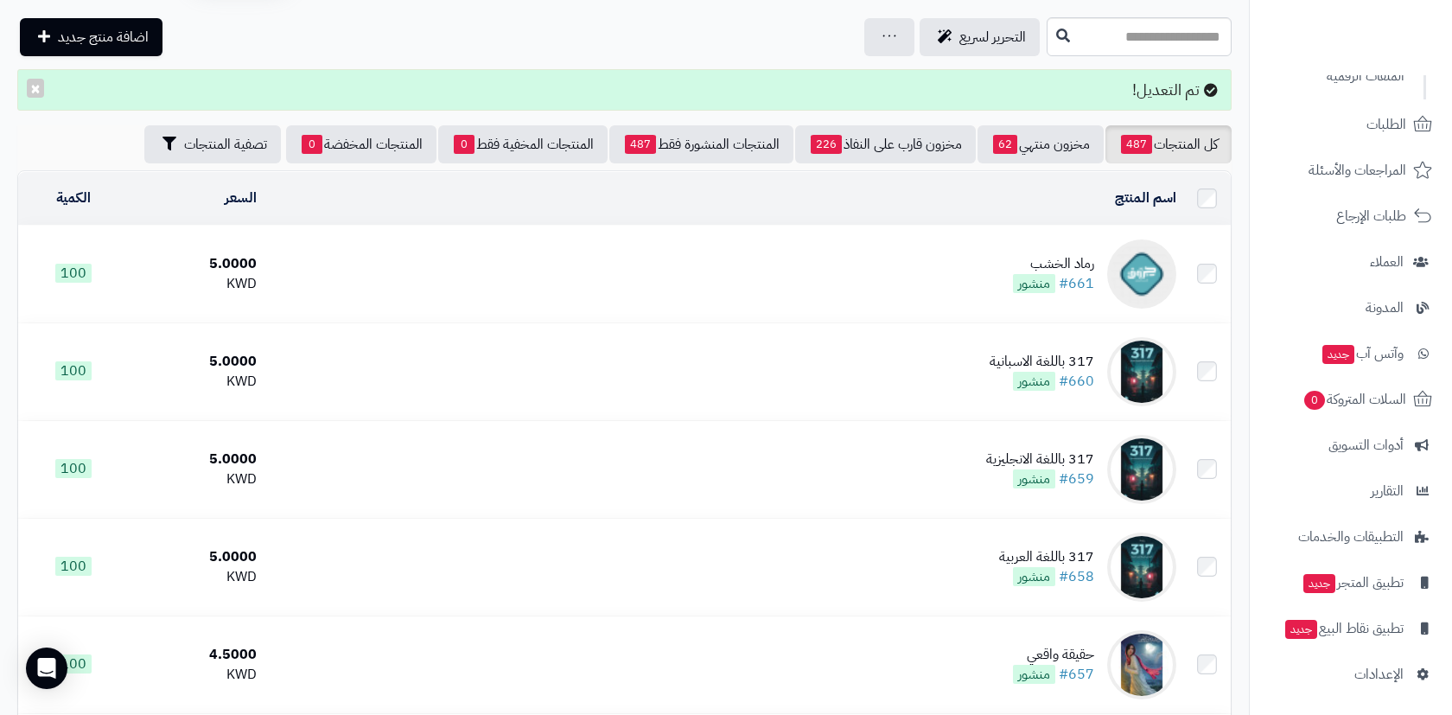
scroll to position [323, 0]
click at [1374, 670] on span "الإعدادات" at bounding box center [1378, 676] width 49 height 24
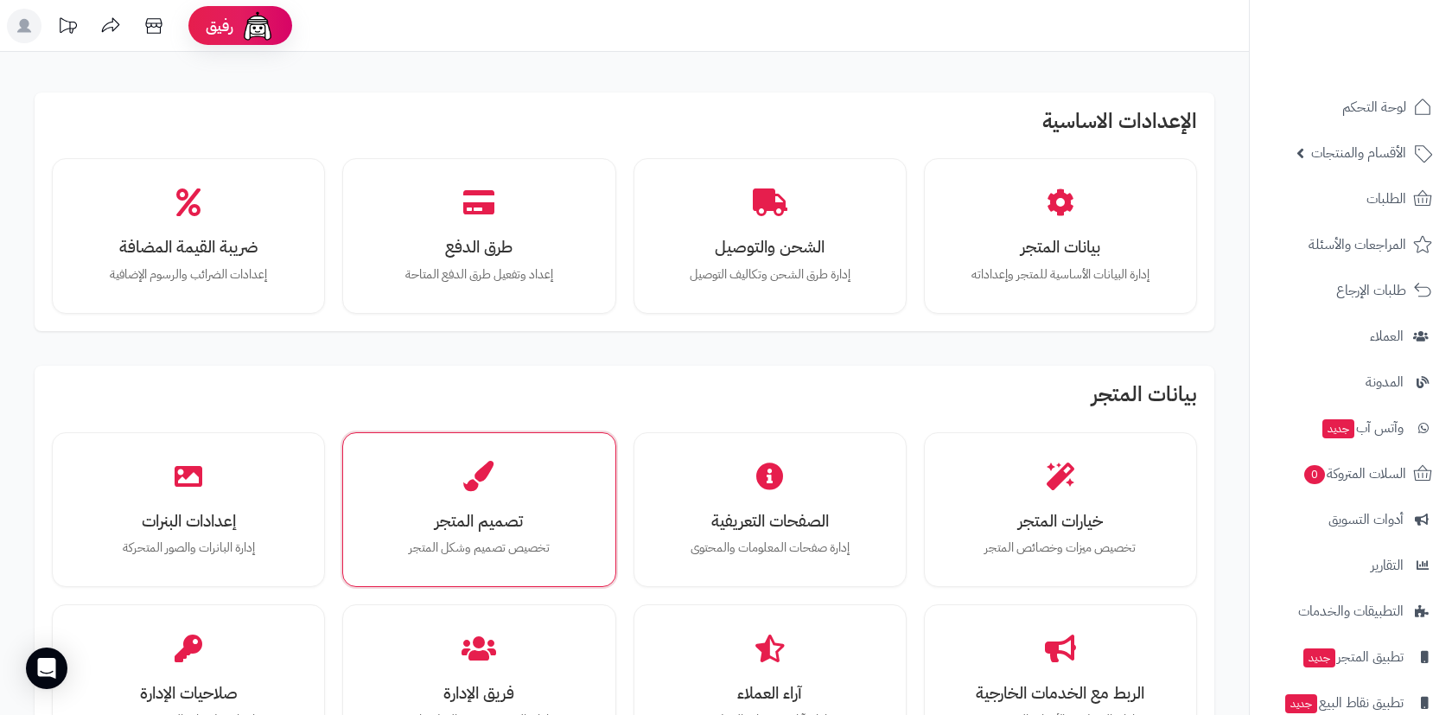
click at [514, 455] on div "تصميم المتجر تخصيص تصميم وشكل المتجر" at bounding box center [478, 510] width 247 height 130
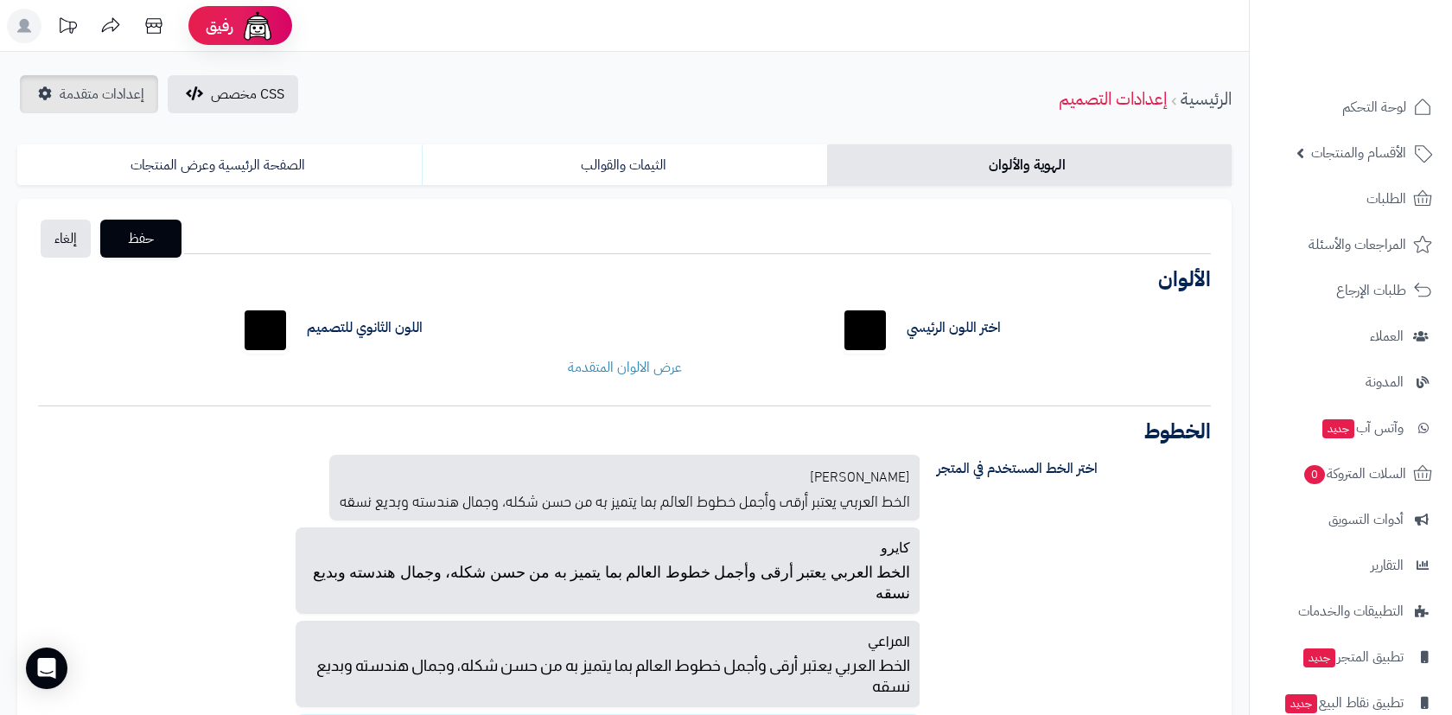
click at [130, 92] on span "إعدادات متقدمة" at bounding box center [102, 94] width 85 height 21
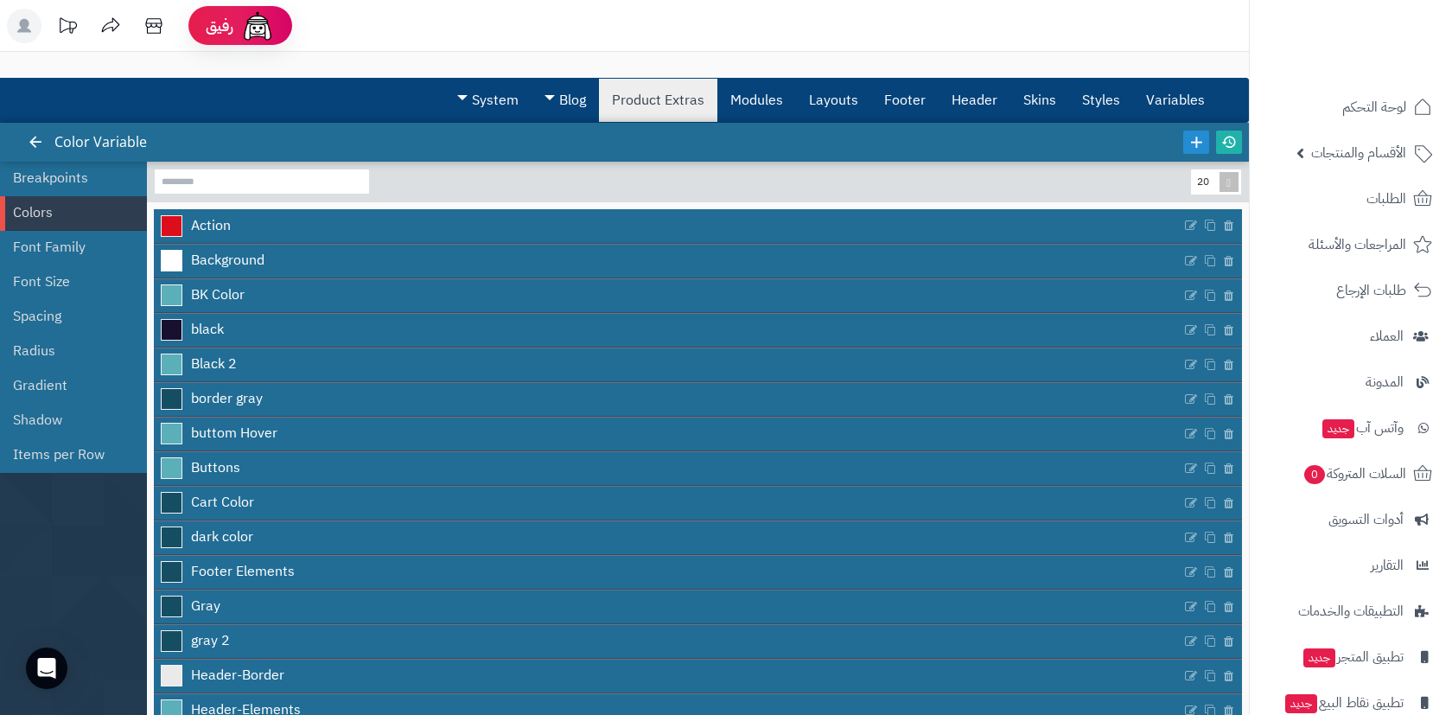
click at [607, 104] on link "Product Extras" at bounding box center [658, 100] width 118 height 43
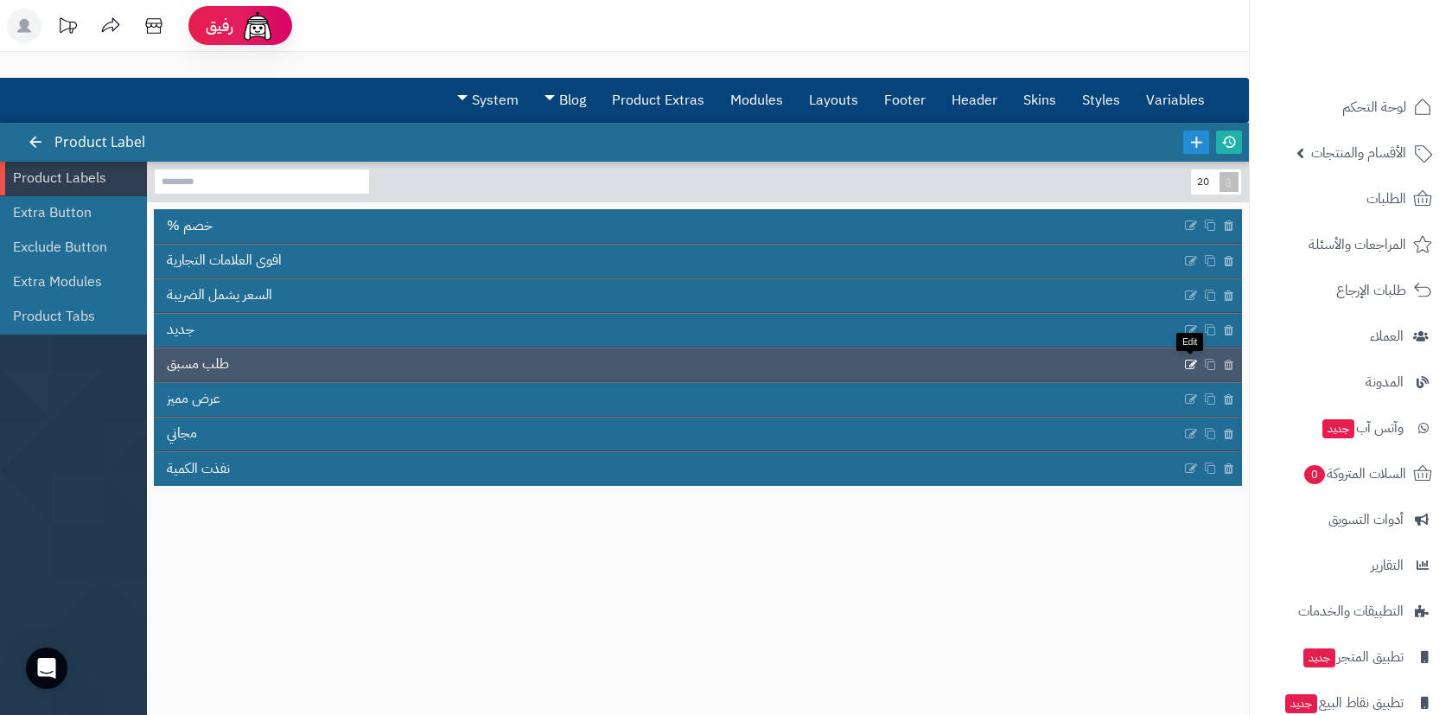
click at [1191, 365] on icon at bounding box center [1191, 364] width 14 height 15
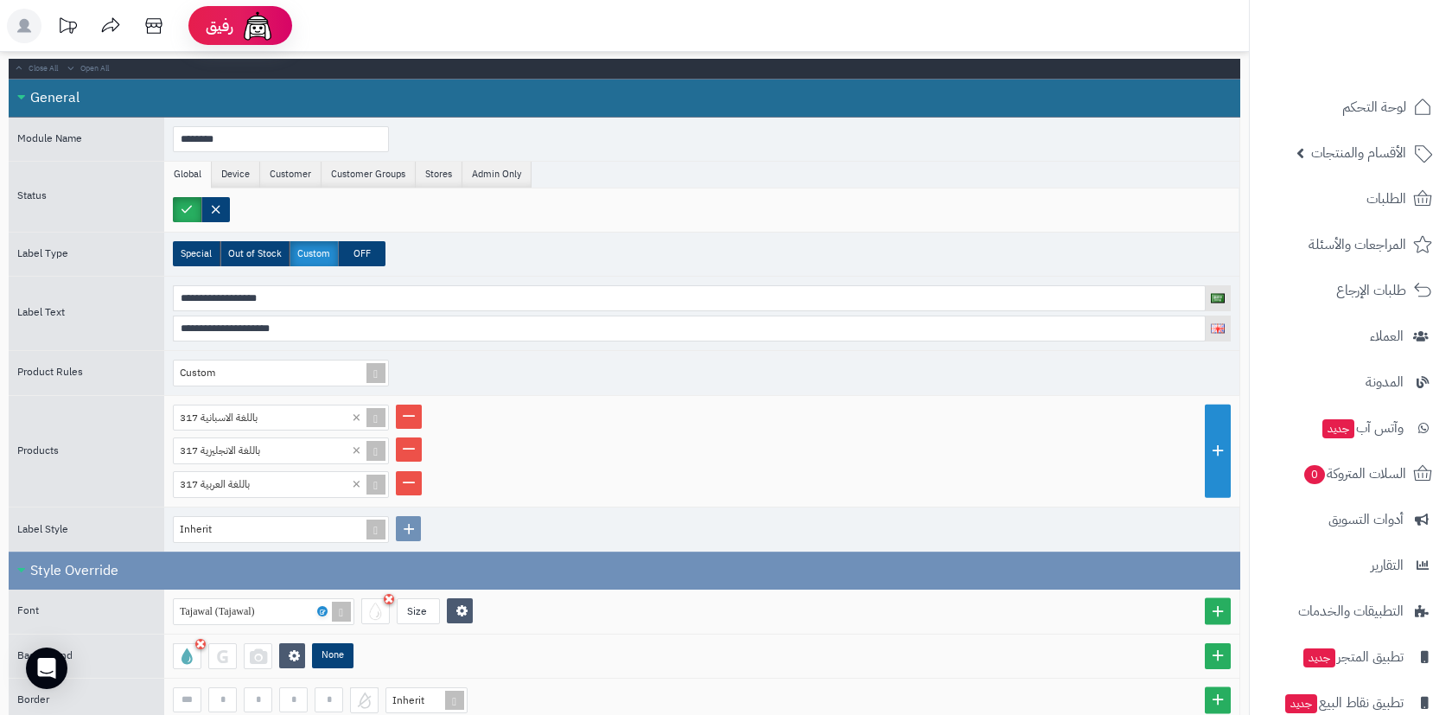
scroll to position [125, 0]
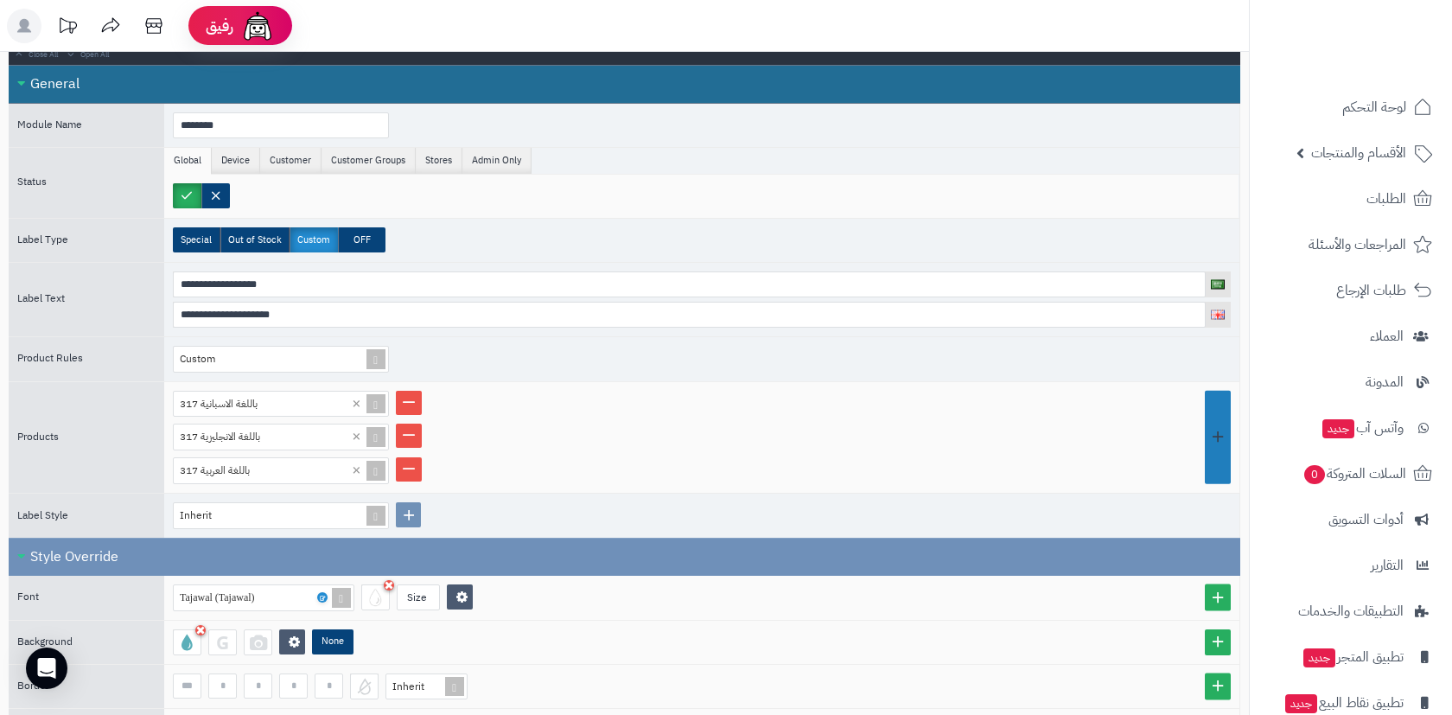
click at [1210, 432] on link at bounding box center [1217, 438] width 26 height 94
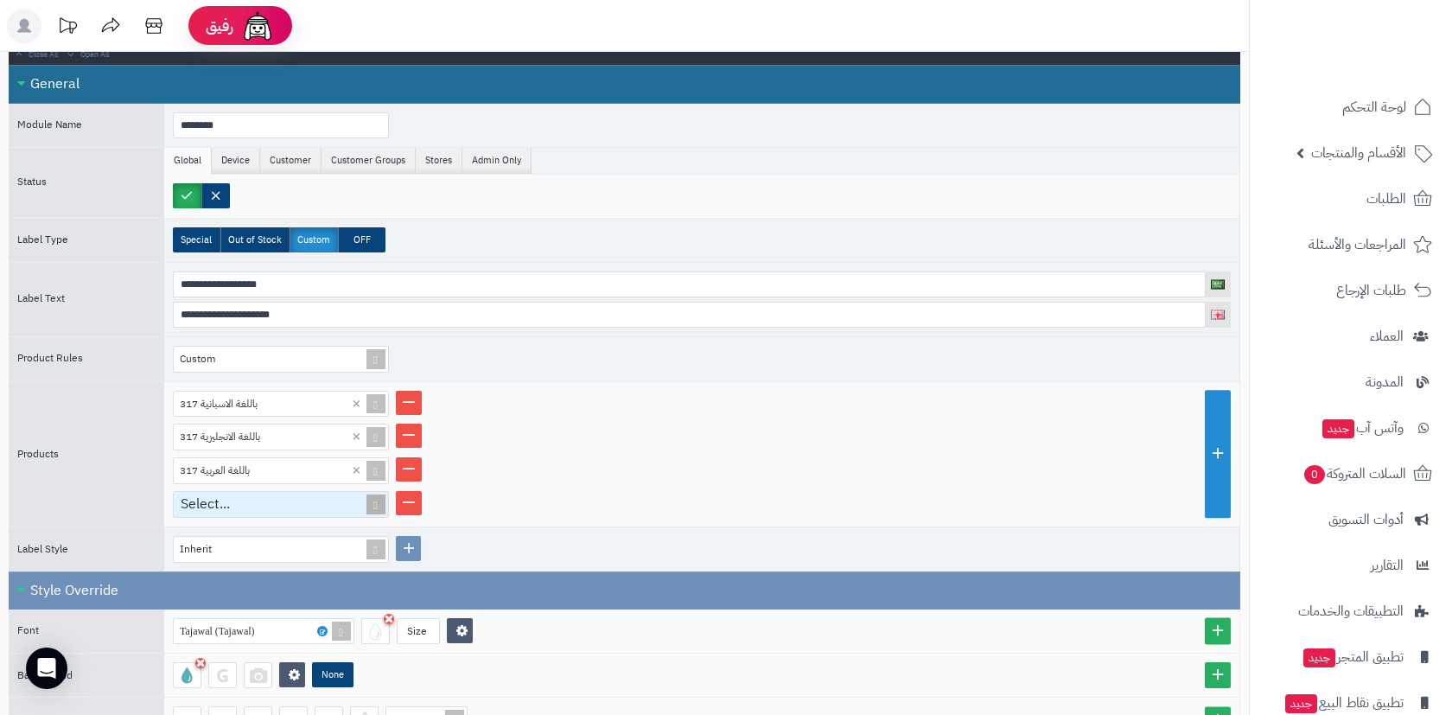
click at [382, 495] on span at bounding box center [376, 504] width 24 height 25
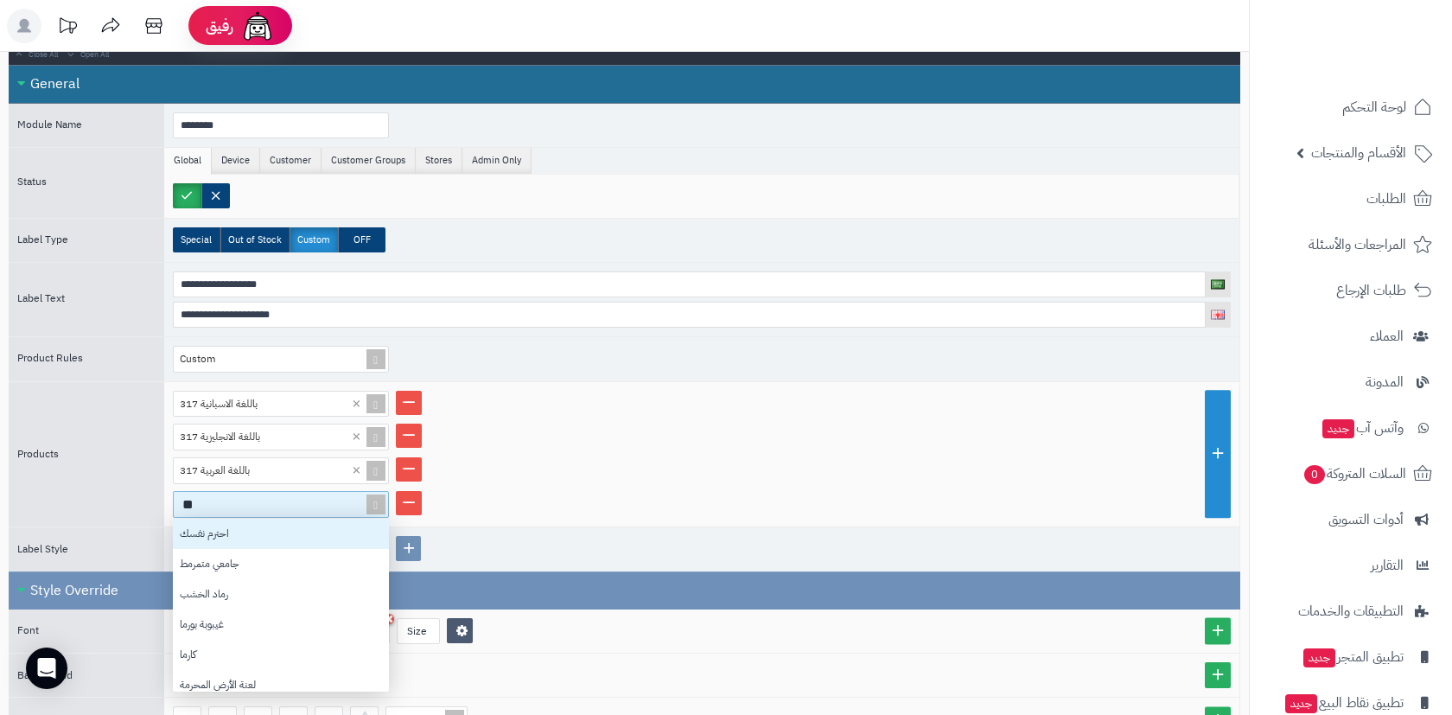
scroll to position [1, 1]
type input "***"
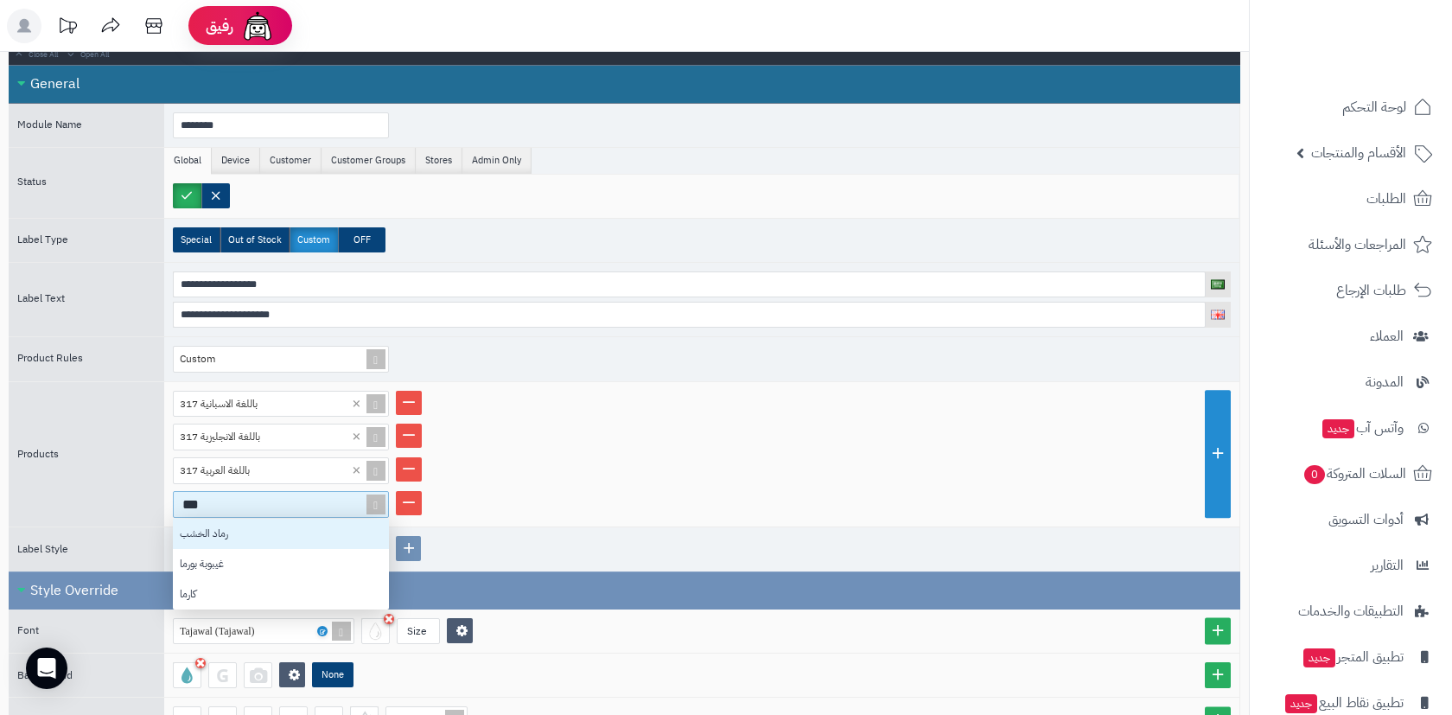
click at [297, 529] on div "رماد الخشب" at bounding box center [281, 533] width 216 height 30
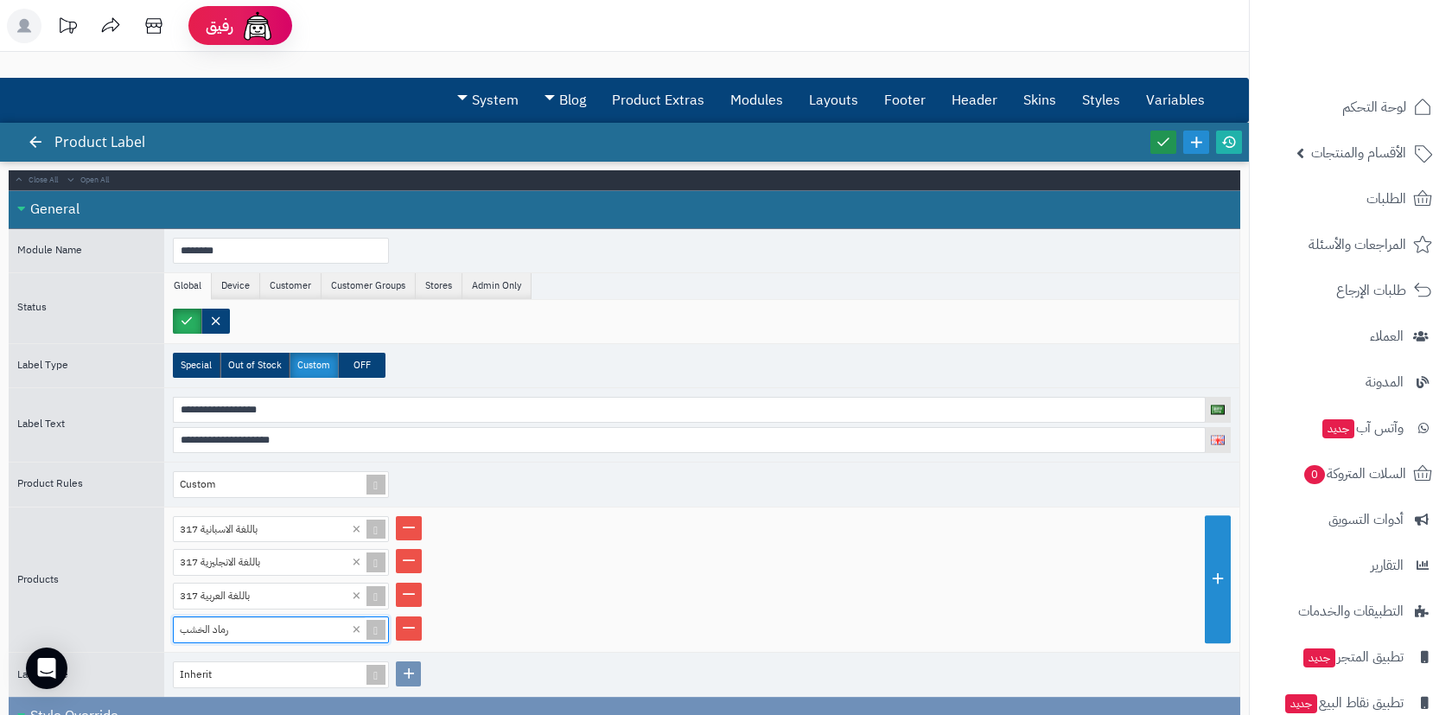
scroll to position [0, 0]
click at [1154, 139] on link at bounding box center [1163, 141] width 26 height 23
drag, startPoint x: 368, startPoint y: 21, endPoint x: 397, endPoint y: -104, distance: 127.8
click at [397, 0] on html "رفيق ! الطلبات معالجة مكتمل إرجاع المنتجات العملاء المتواجدون الان 1565 عملاء م…" at bounding box center [726, 357] width 1452 height 715
click at [1371, 150] on span "الأقسام والمنتجات" at bounding box center [1358, 153] width 95 height 24
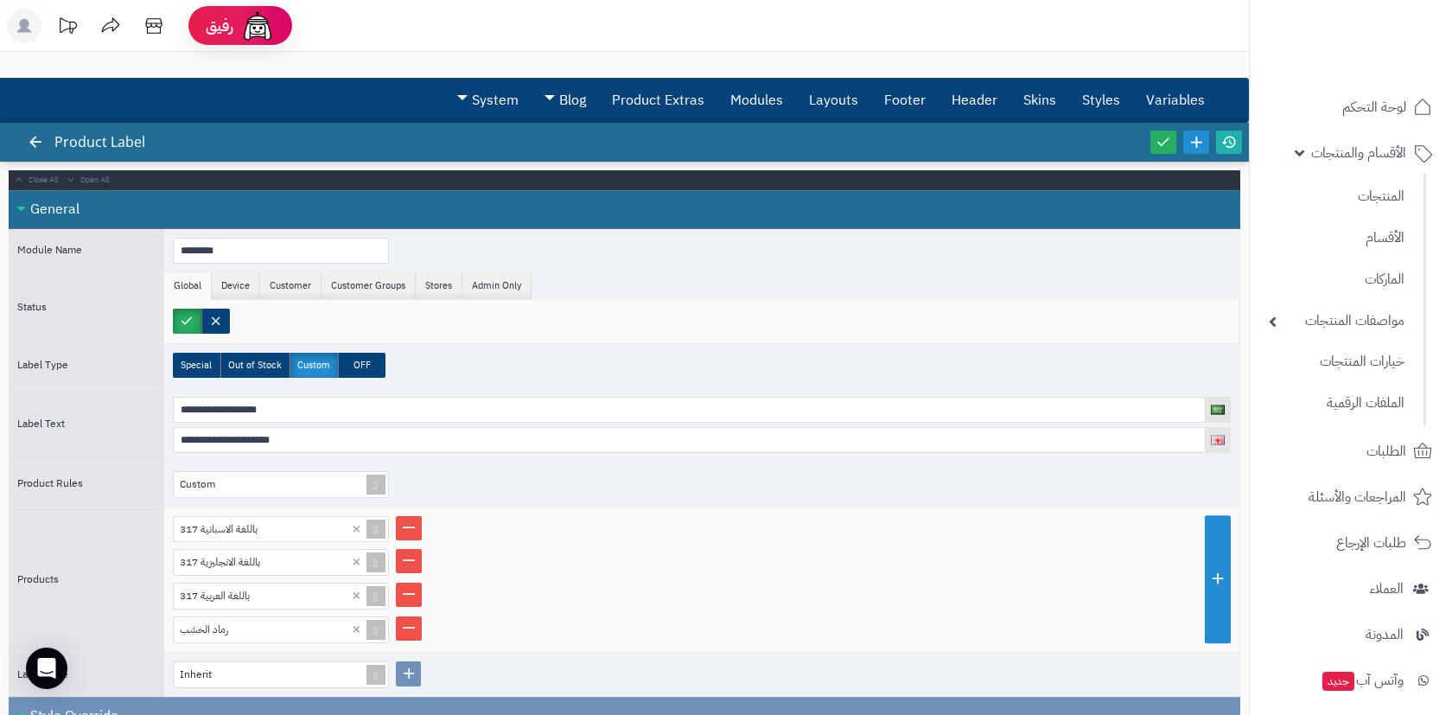
click at [1350, 188] on link "المنتجات" at bounding box center [1336, 196] width 153 height 37
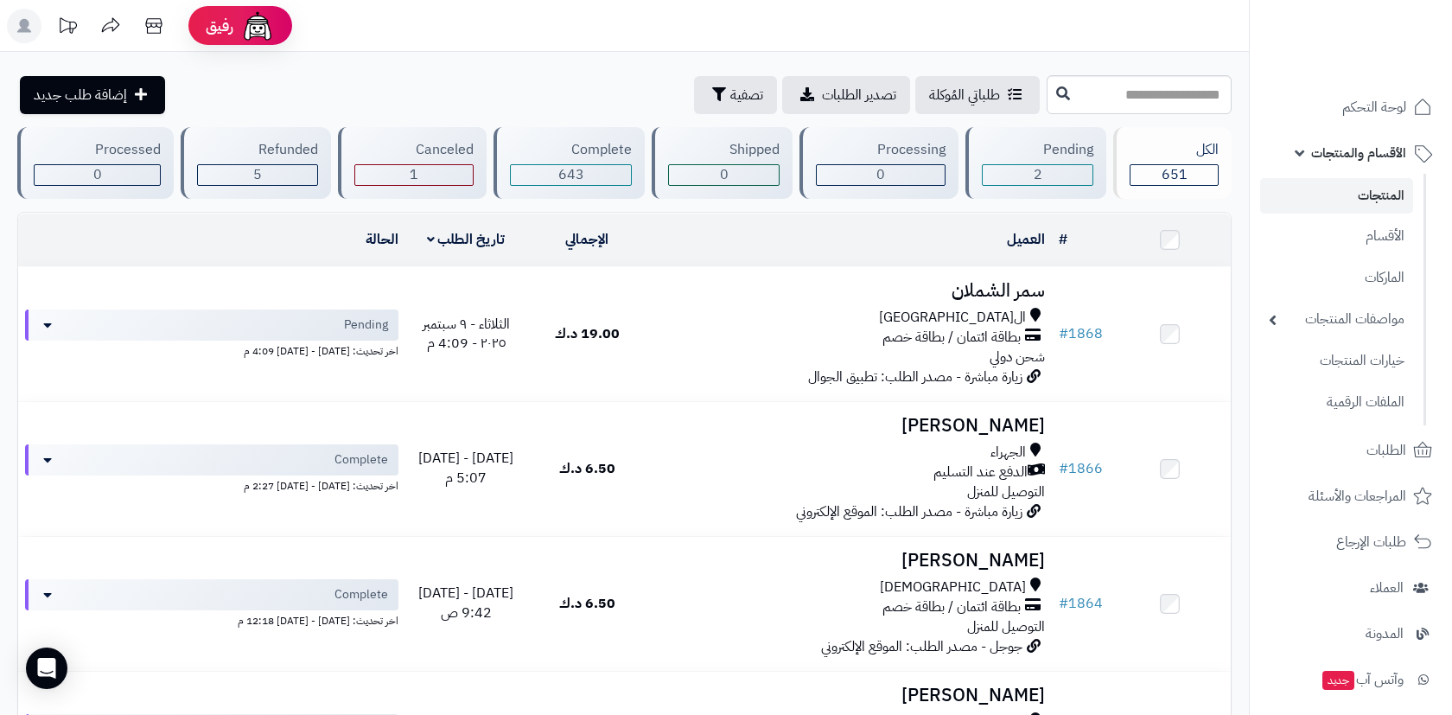
click at [1361, 190] on link "المنتجات" at bounding box center [1336, 195] width 153 height 35
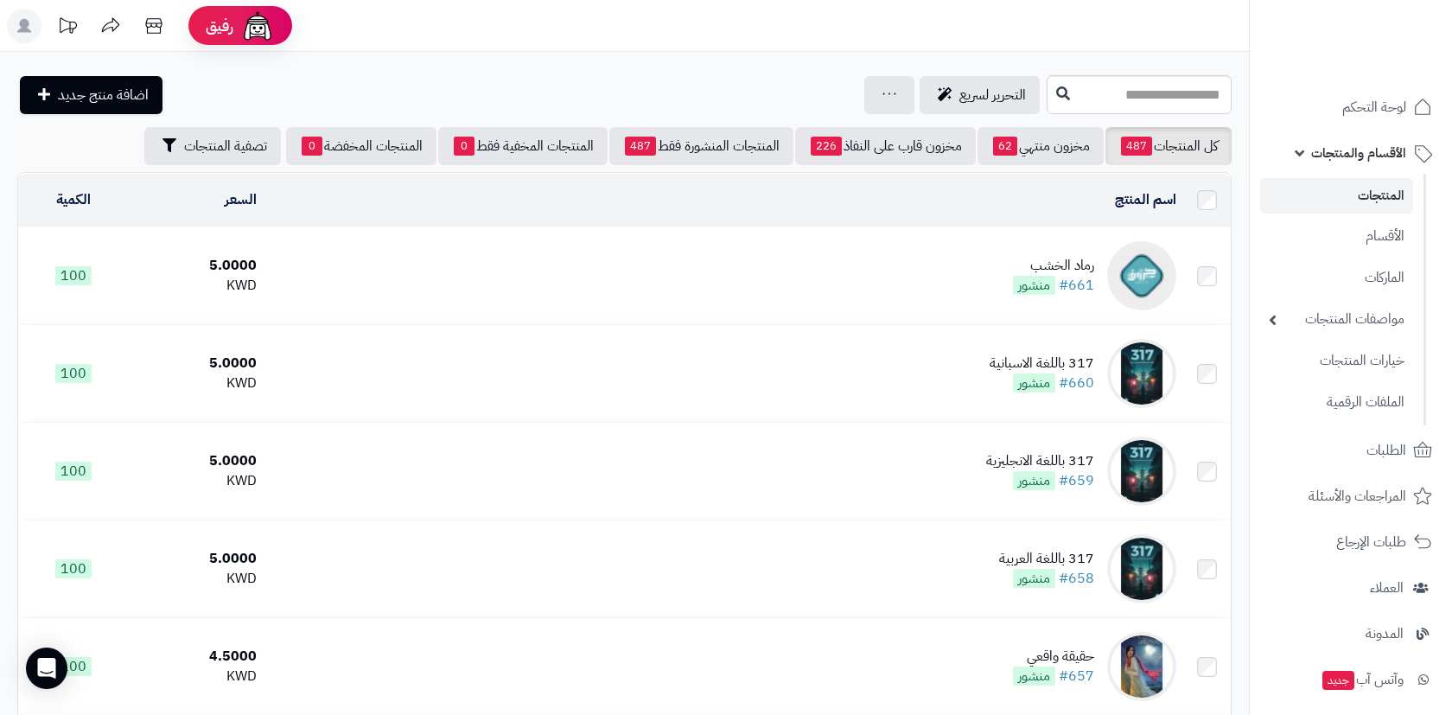
click at [1005, 260] on td "رماد الخشب #661 منشور" at bounding box center [723, 275] width 919 height 97
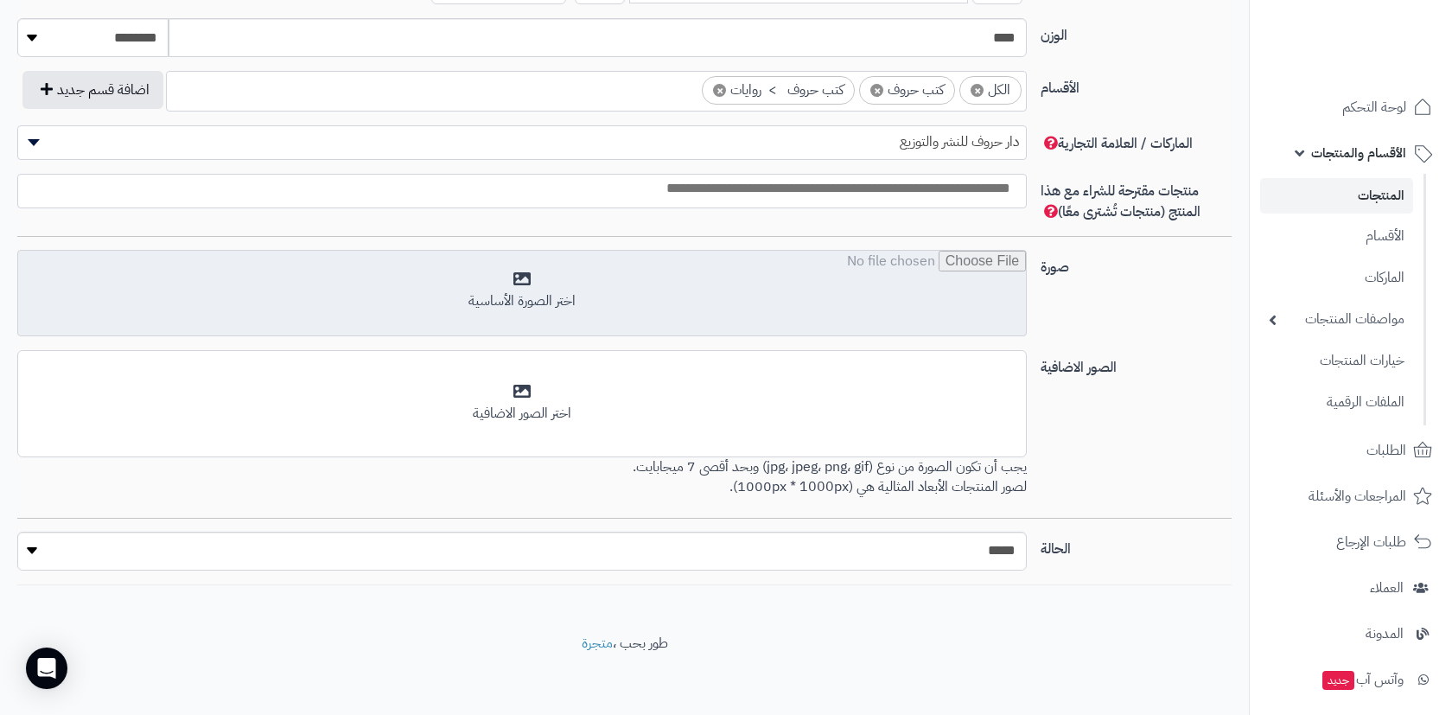
scroll to position [962, 0]
click at [1011, 298] on input "file" at bounding box center [521, 294] width 1007 height 86
